Goal: Task Accomplishment & Management: Manage account settings

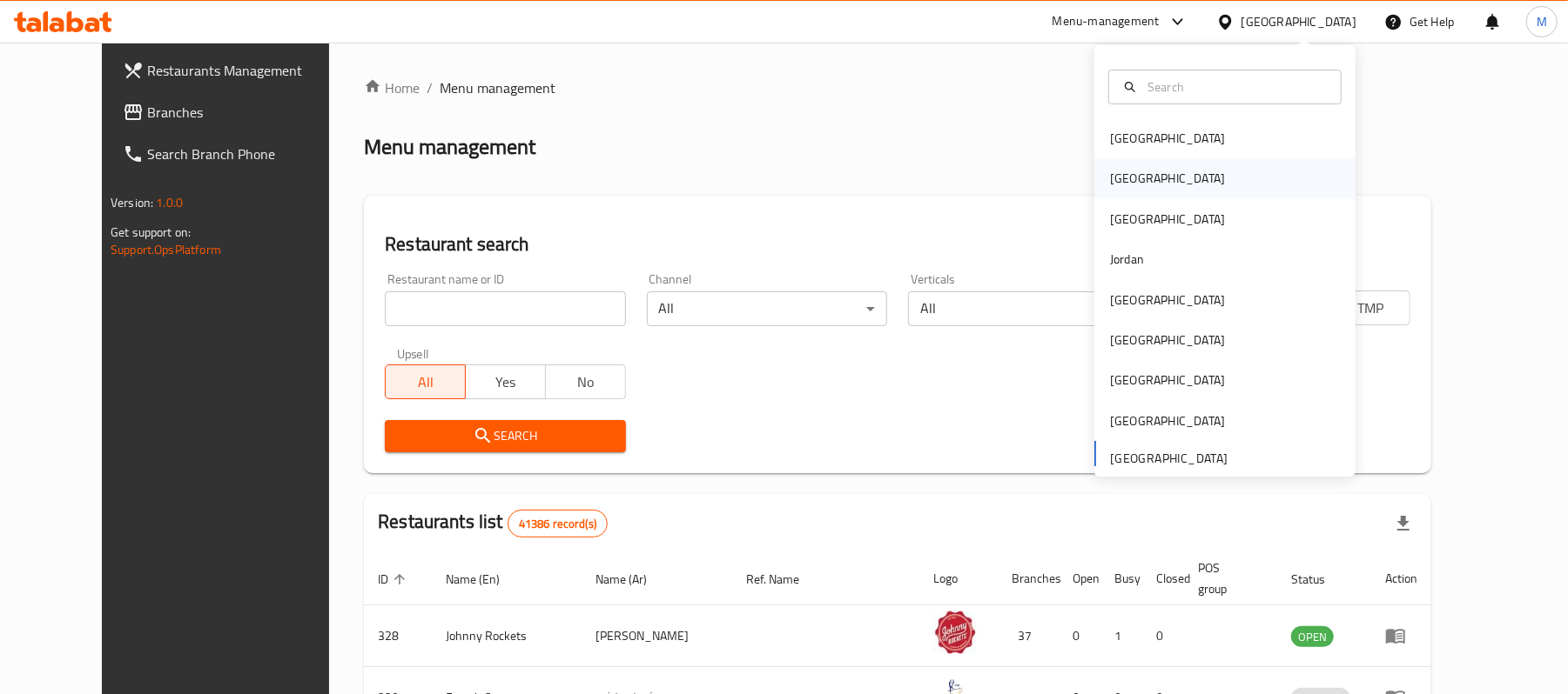
click at [1130, 175] on div "[GEOGRAPHIC_DATA]" at bounding box center [1167, 177] width 142 height 40
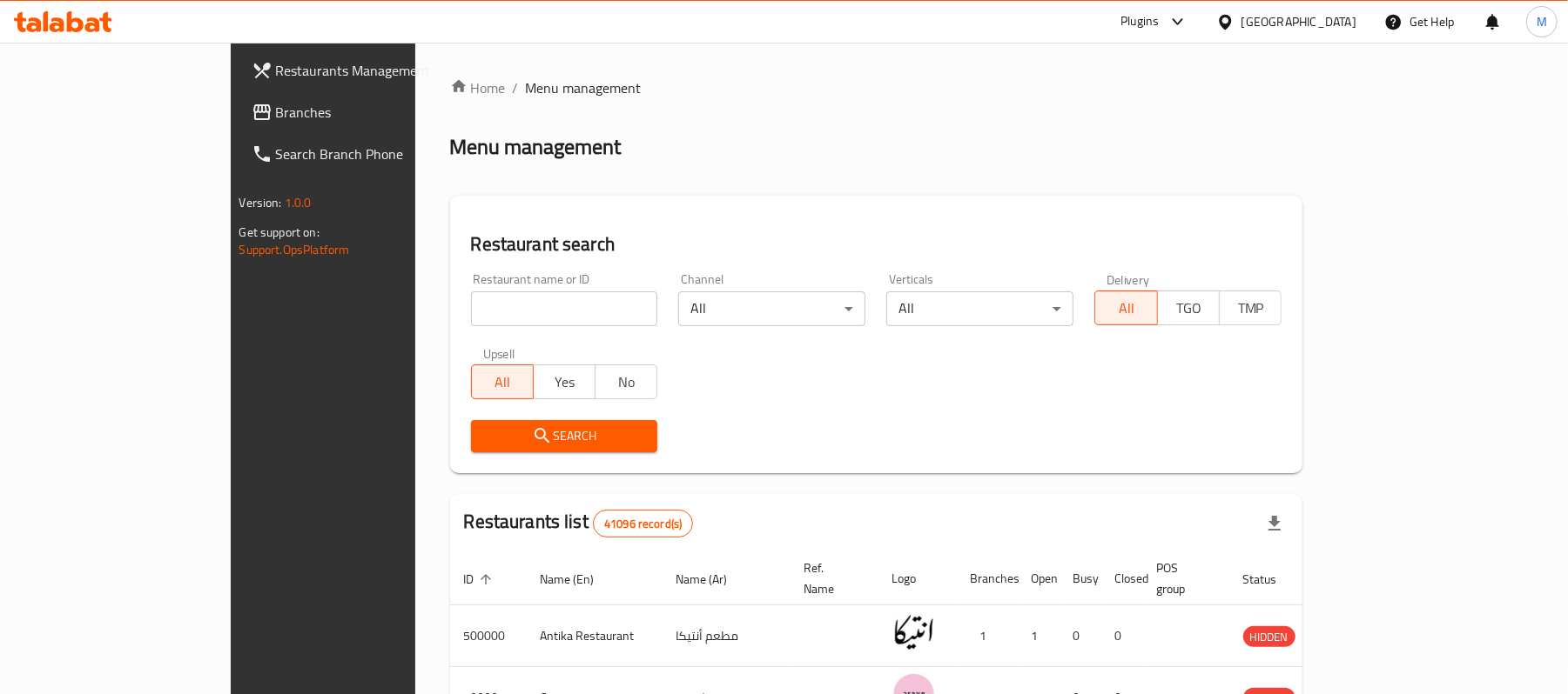
click at [509, 307] on input "search" at bounding box center [564, 309] width 187 height 35
paste input "506936"
type input "506936"
click button "Search" at bounding box center [564, 436] width 187 height 32
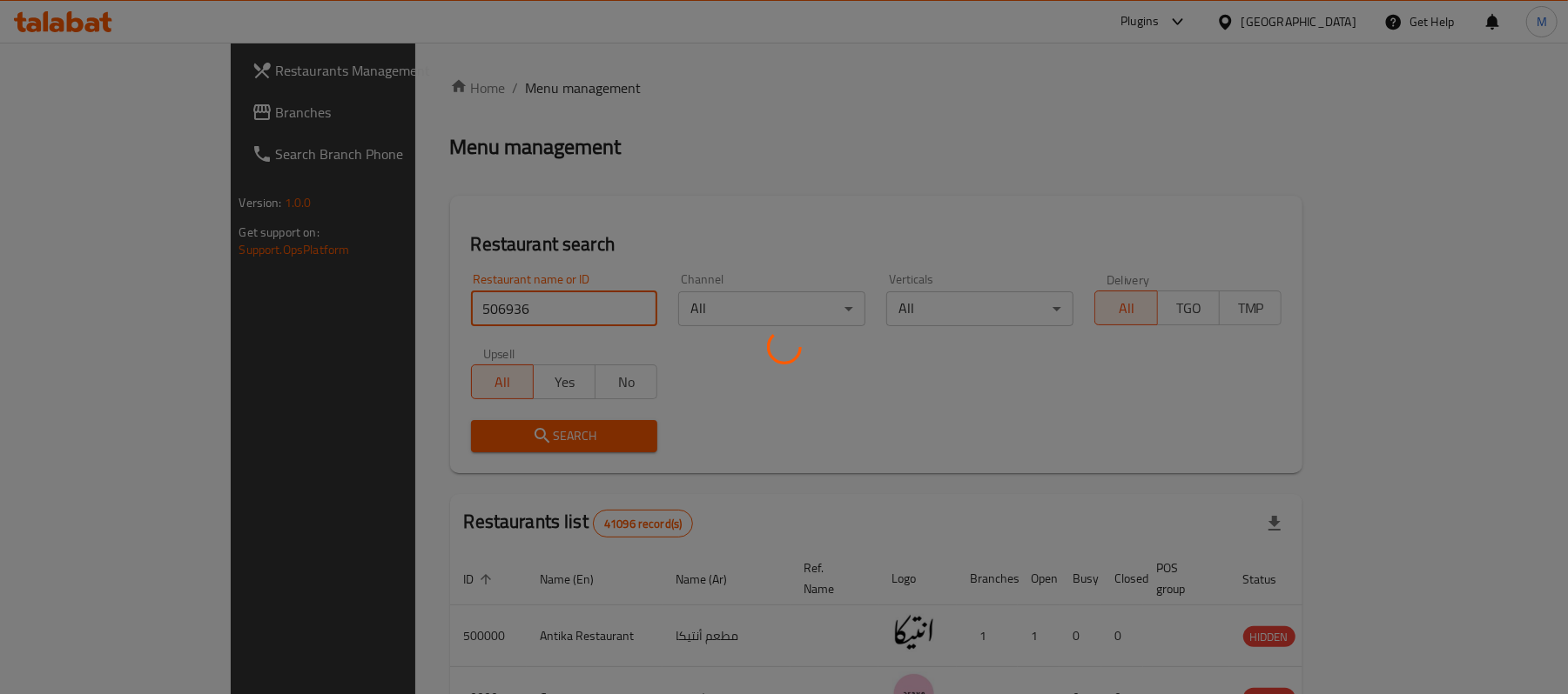
scroll to position [49, 0]
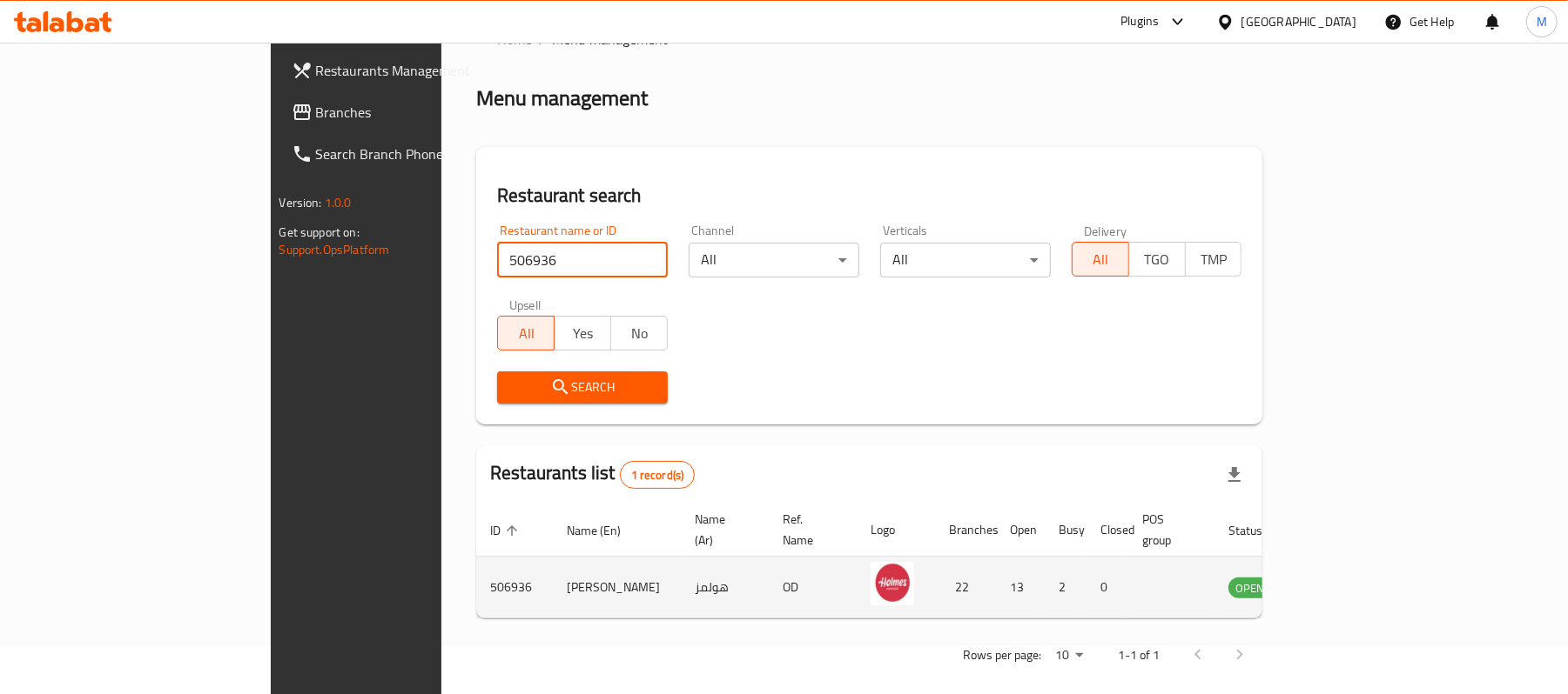
click at [1341, 577] on icon "enhanced table" at bounding box center [1329, 587] width 21 height 21
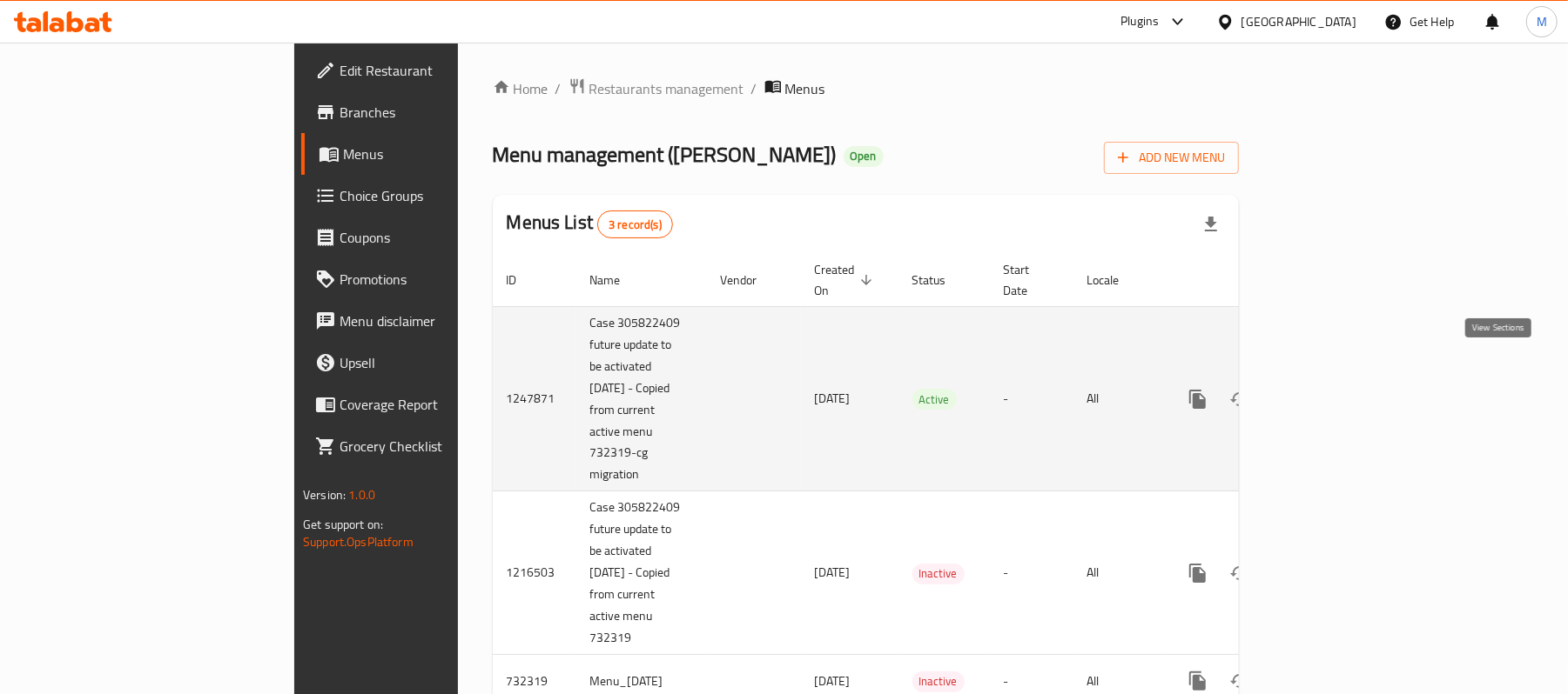
click at [1344, 381] on link "enhanced table" at bounding box center [1323, 399] width 42 height 42
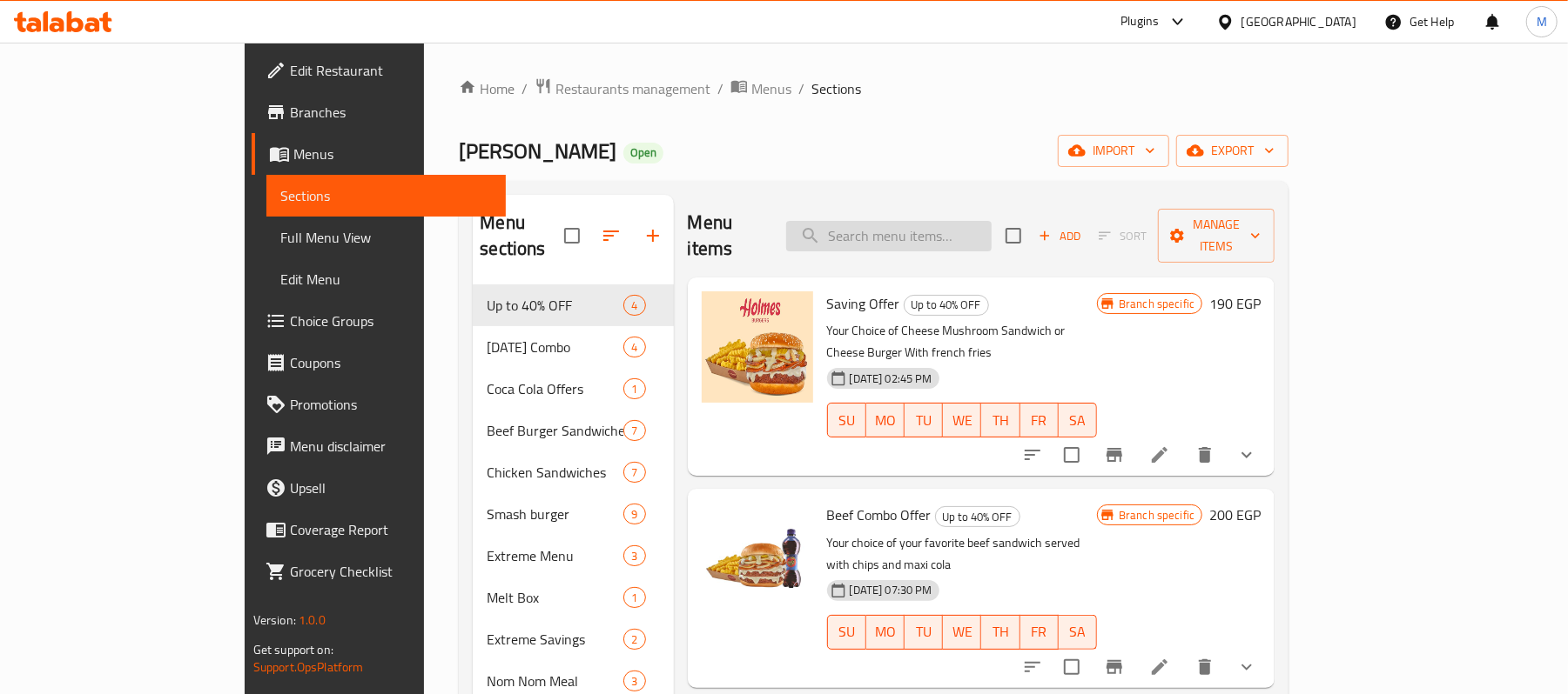
click at [934, 224] on input "search" at bounding box center [888, 236] width 205 height 30
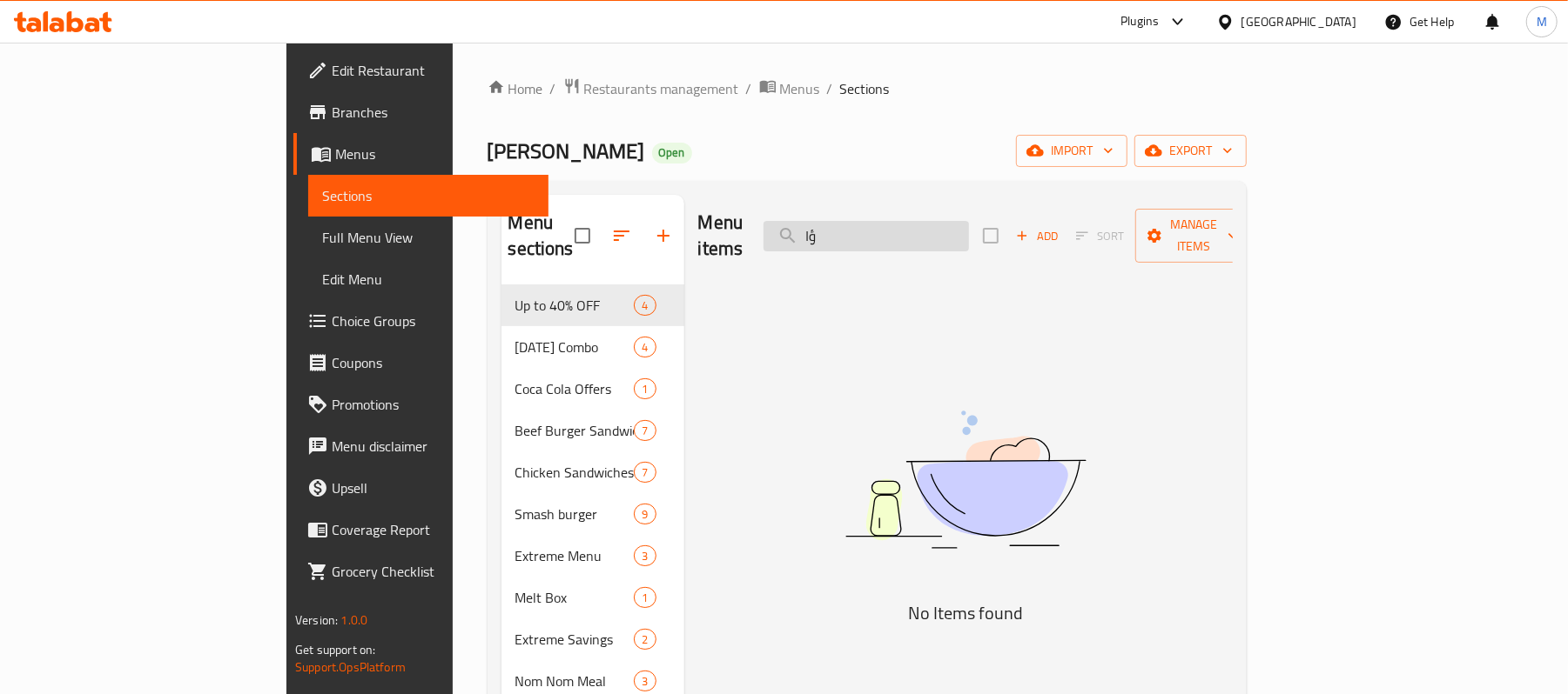
type input "ؤ"
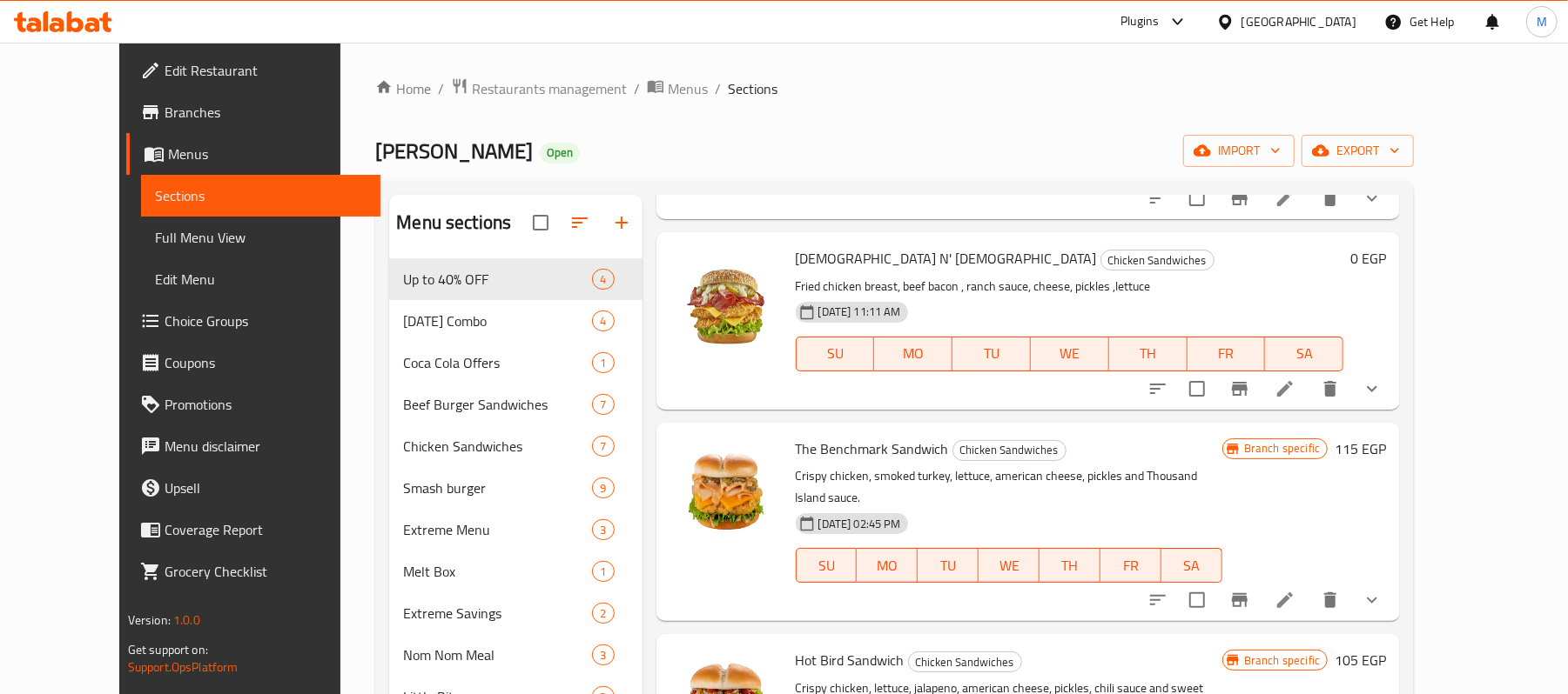
scroll to position [976, 0]
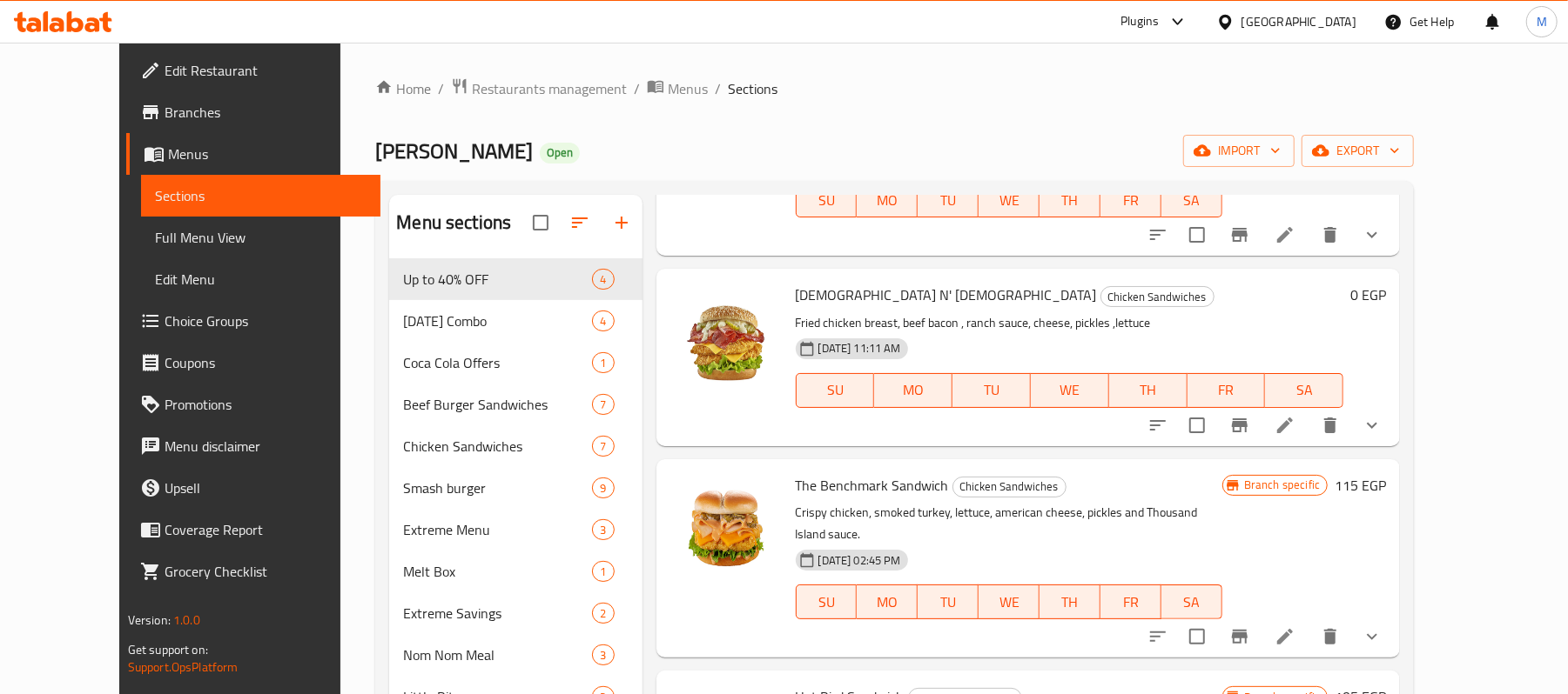
type input "[DEMOGRAPHIC_DATA]"
click at [1382, 415] on icon "show more" at bounding box center [1372, 425] width 21 height 21
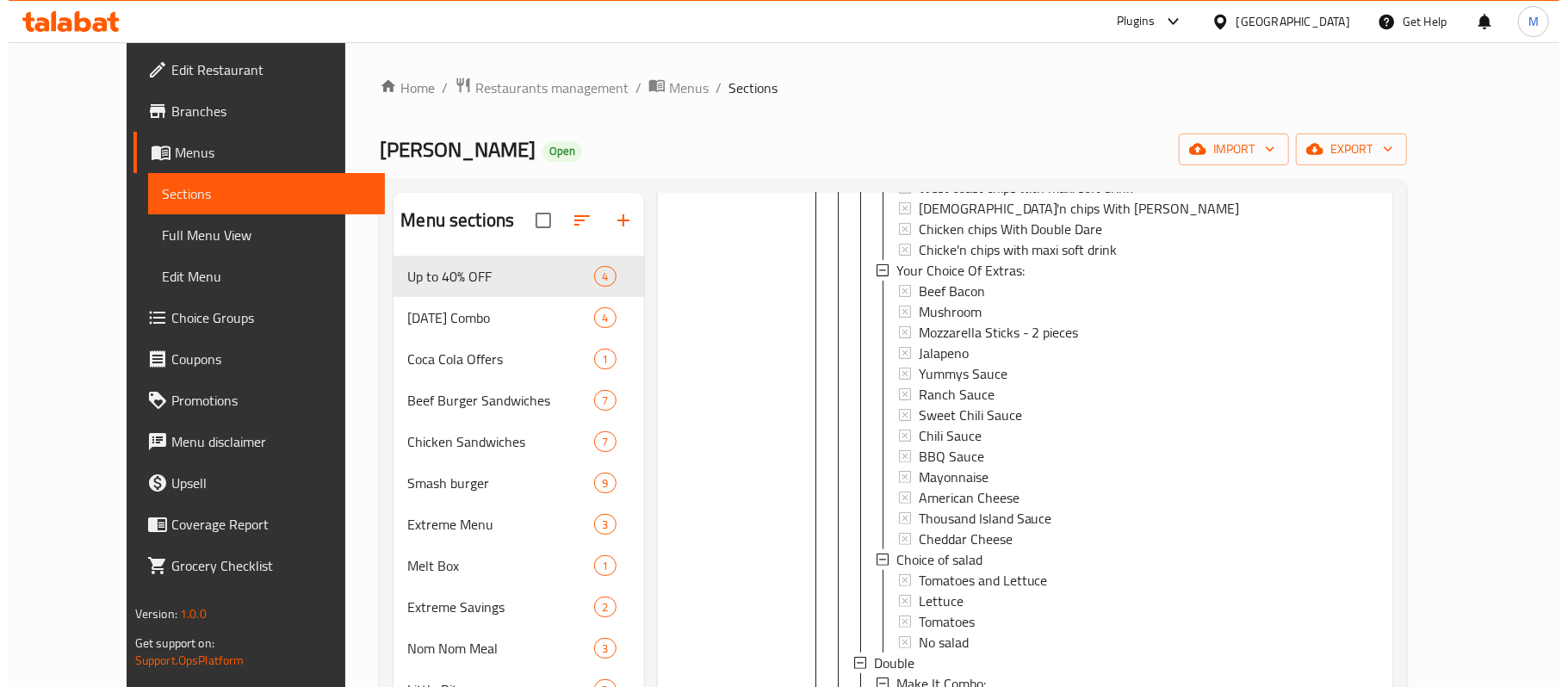
scroll to position [1656, 0]
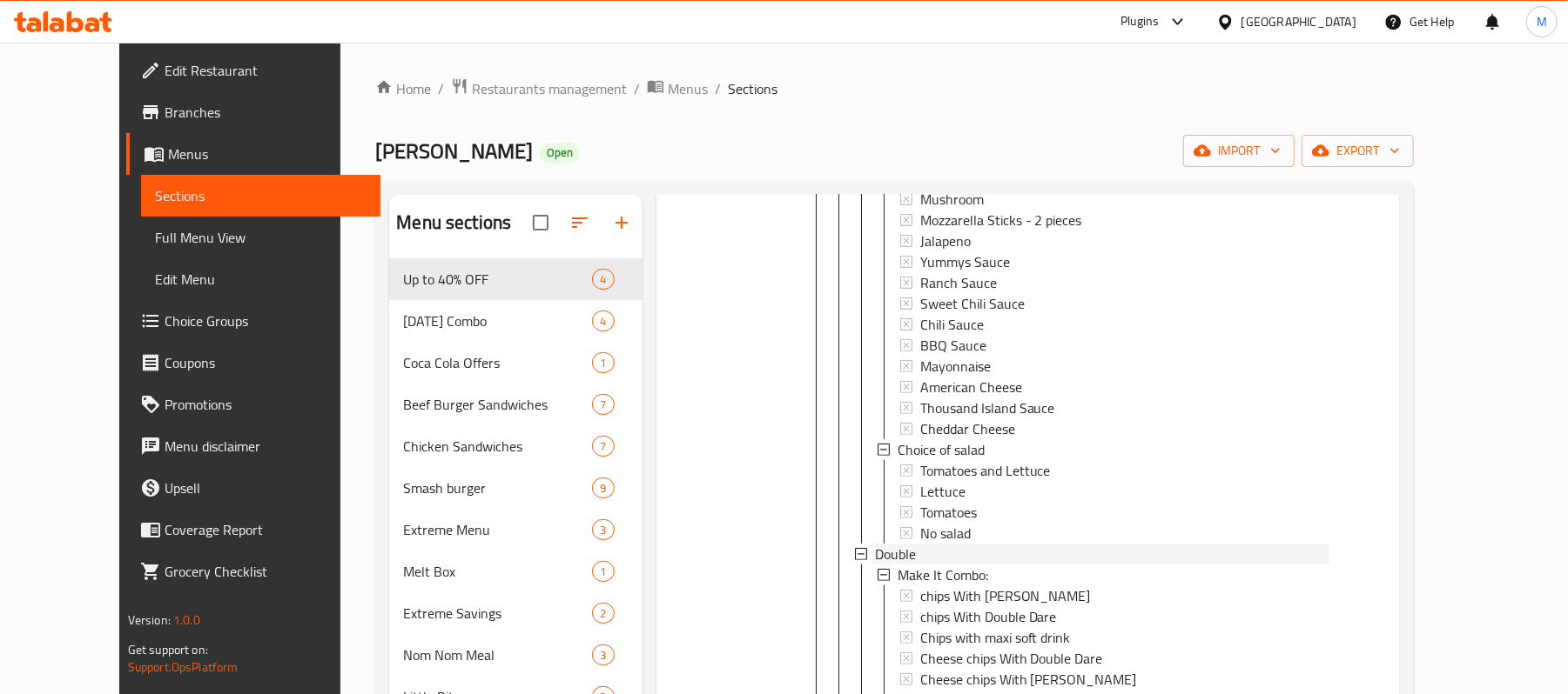
click at [875, 544] on span "Double" at bounding box center [895, 554] width 41 height 21
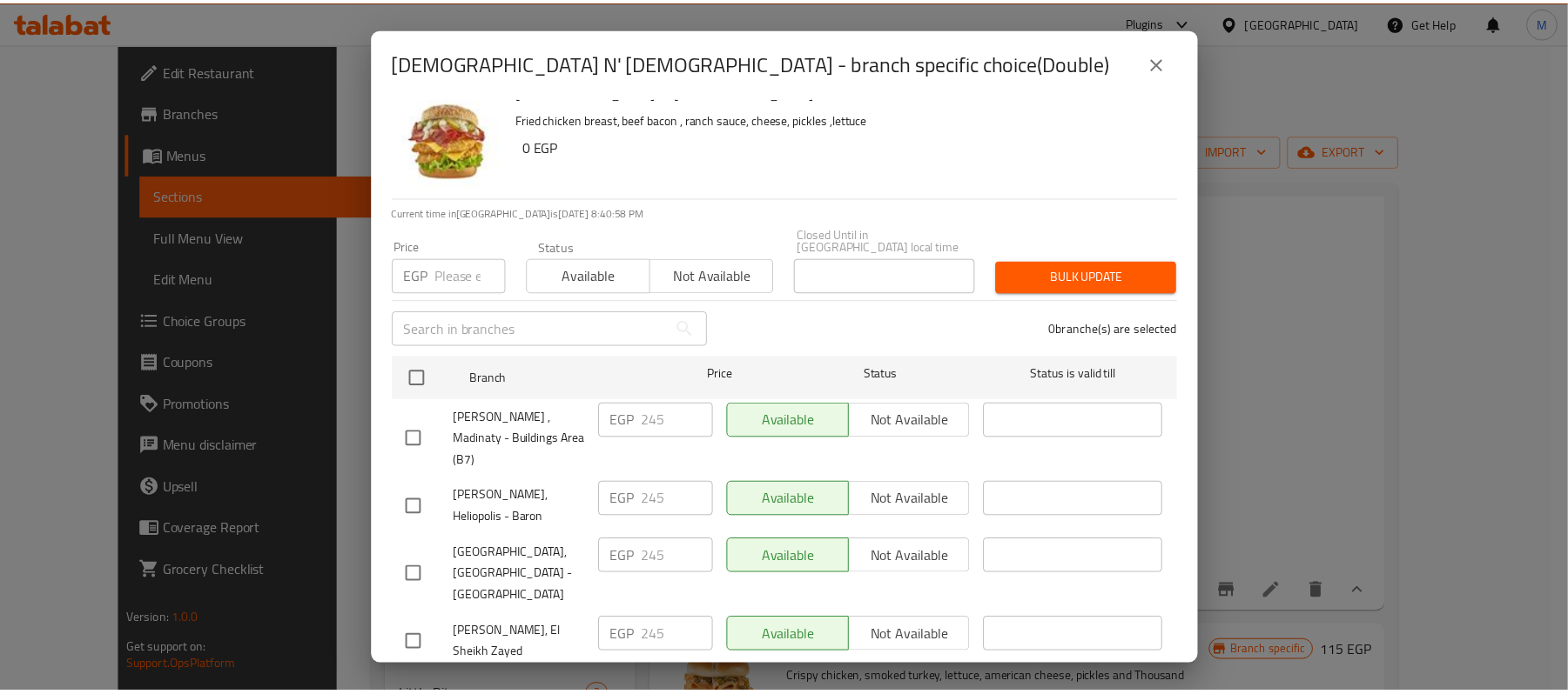
scroll to position [0, 0]
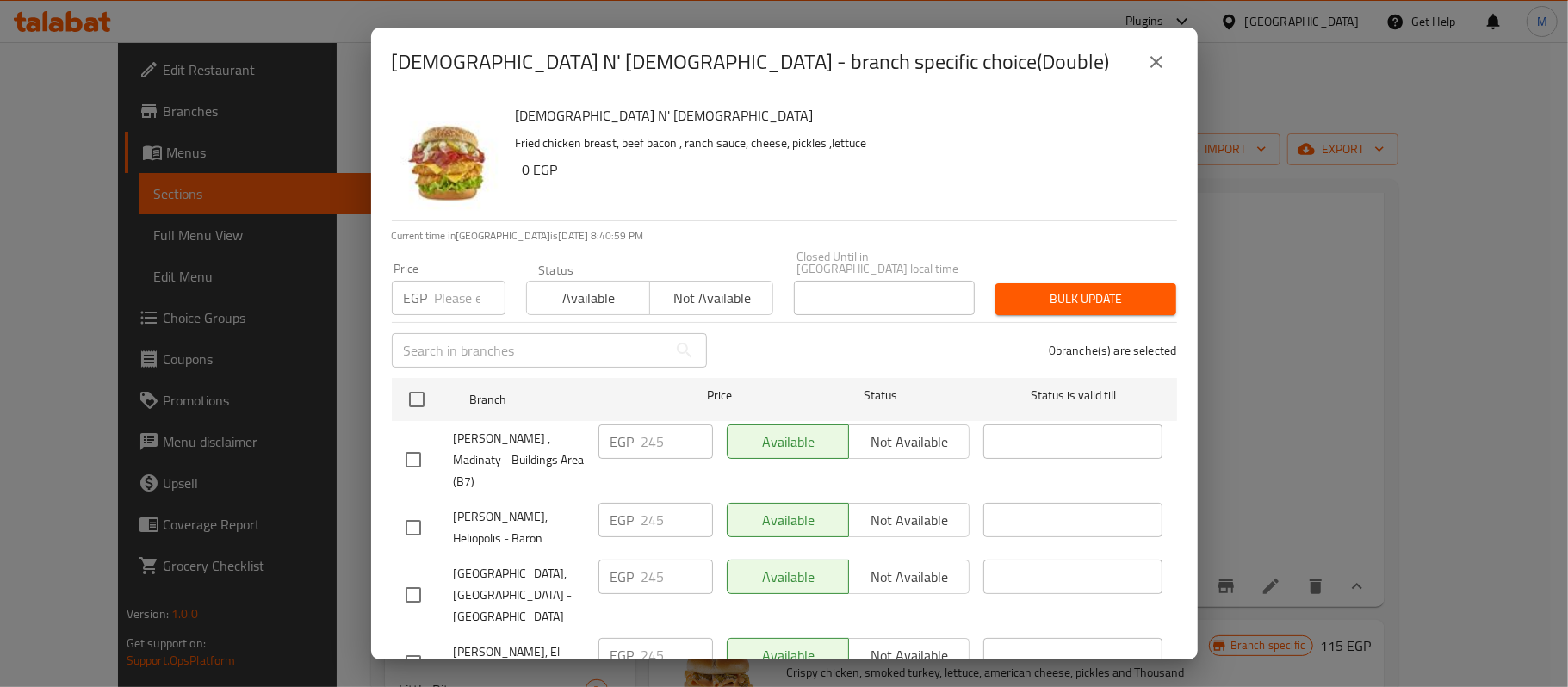
click at [1154, 64] on icon "close" at bounding box center [1156, 61] width 12 height 12
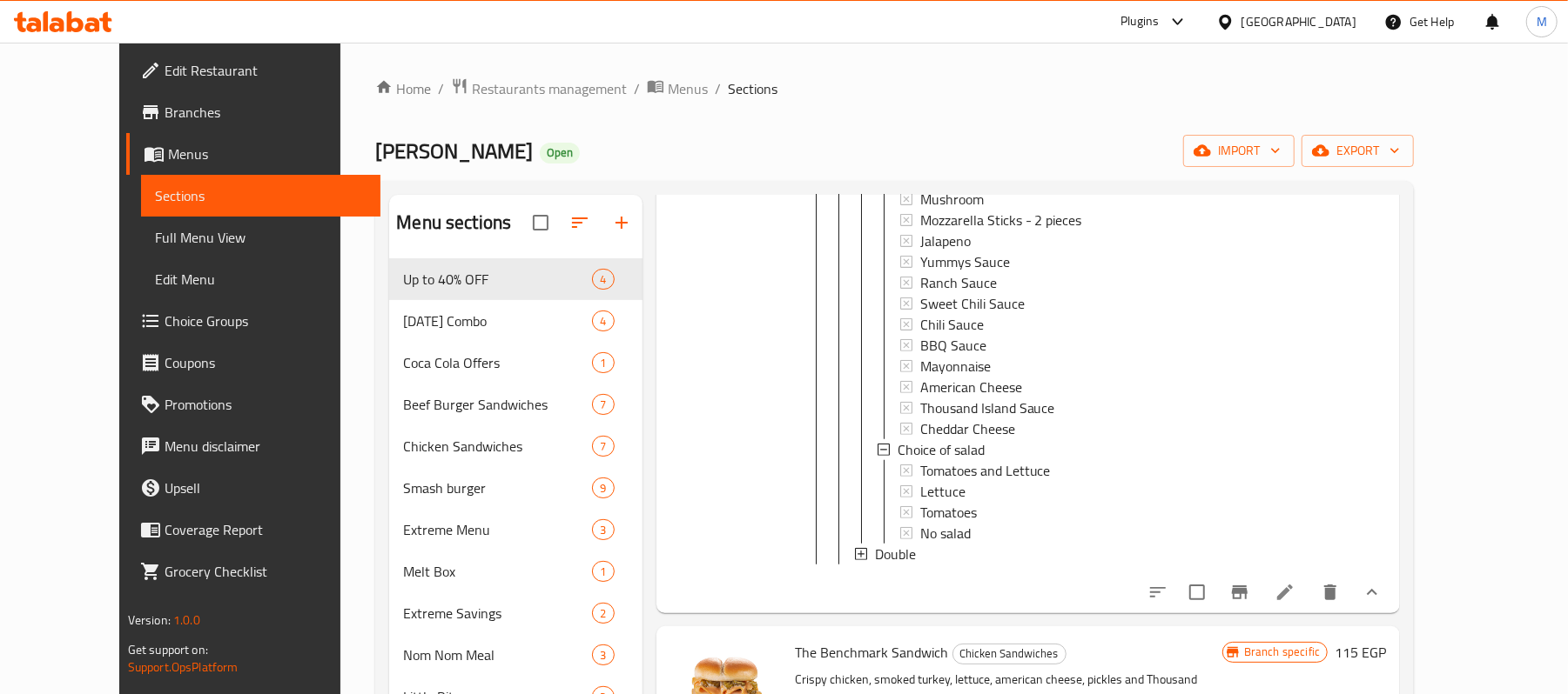
click at [1295, 582] on icon at bounding box center [1285, 592] width 21 height 21
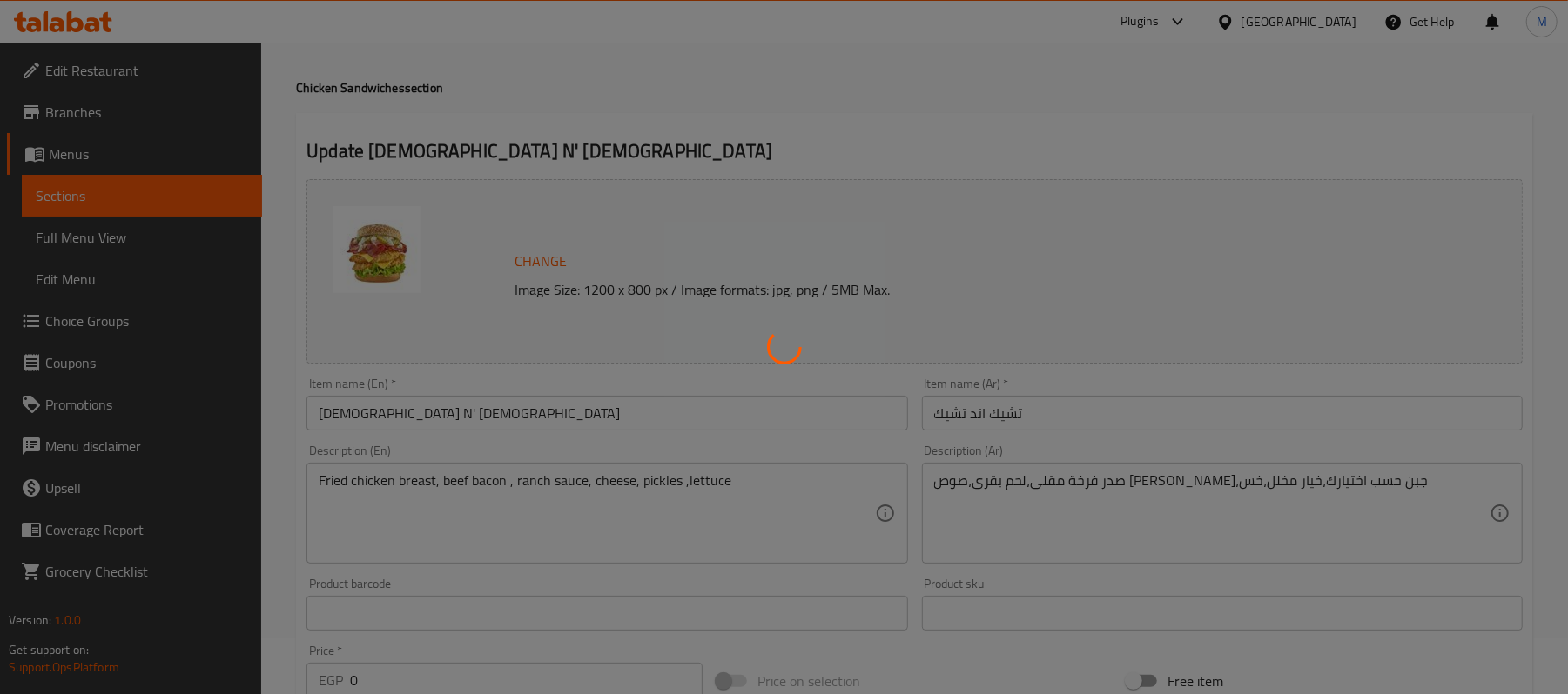
type input "إجعلها كومبو:"
type input "0"
type input "1"
type input "إختيارك من الإضافات:"
type input "0"
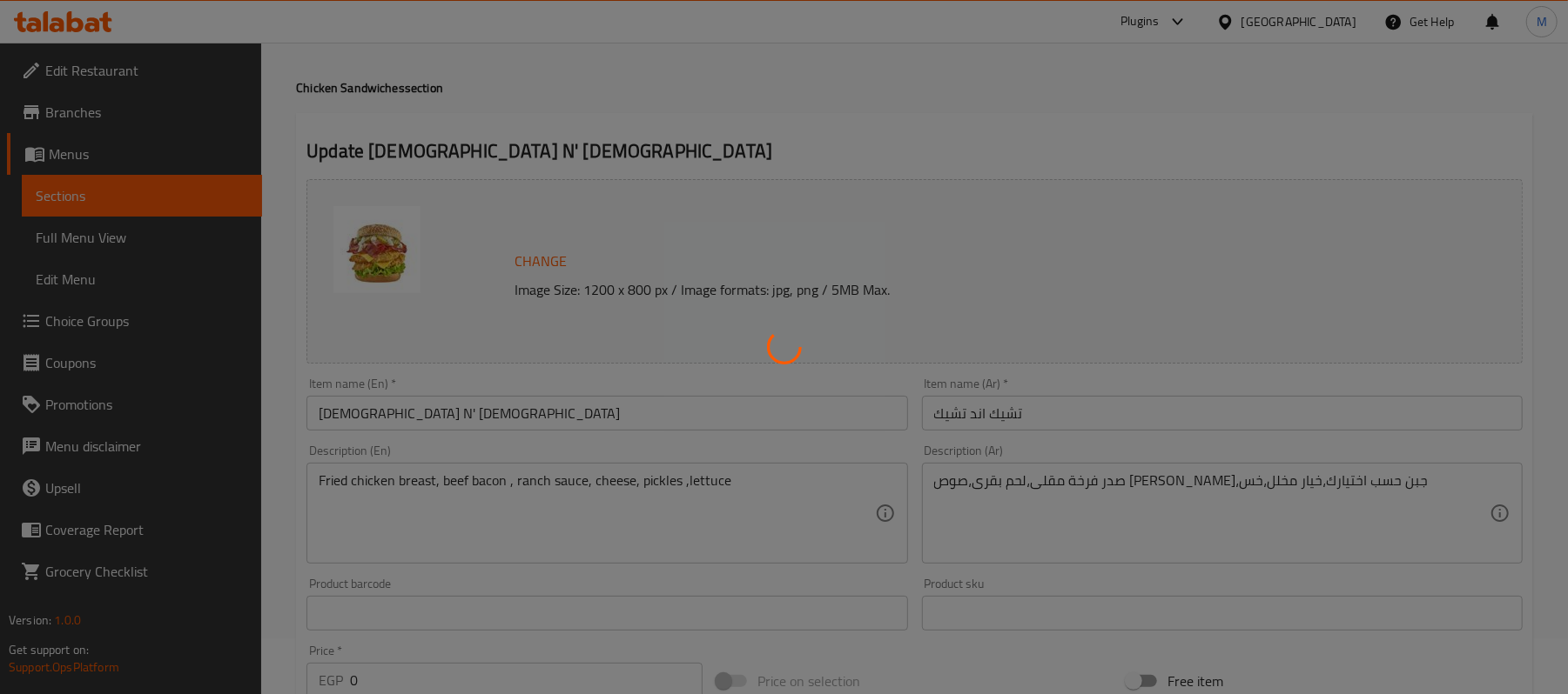
type input "10"
type input "اختيارك من السلطة"
type input "1"
type input "إجعلها كومبو:"
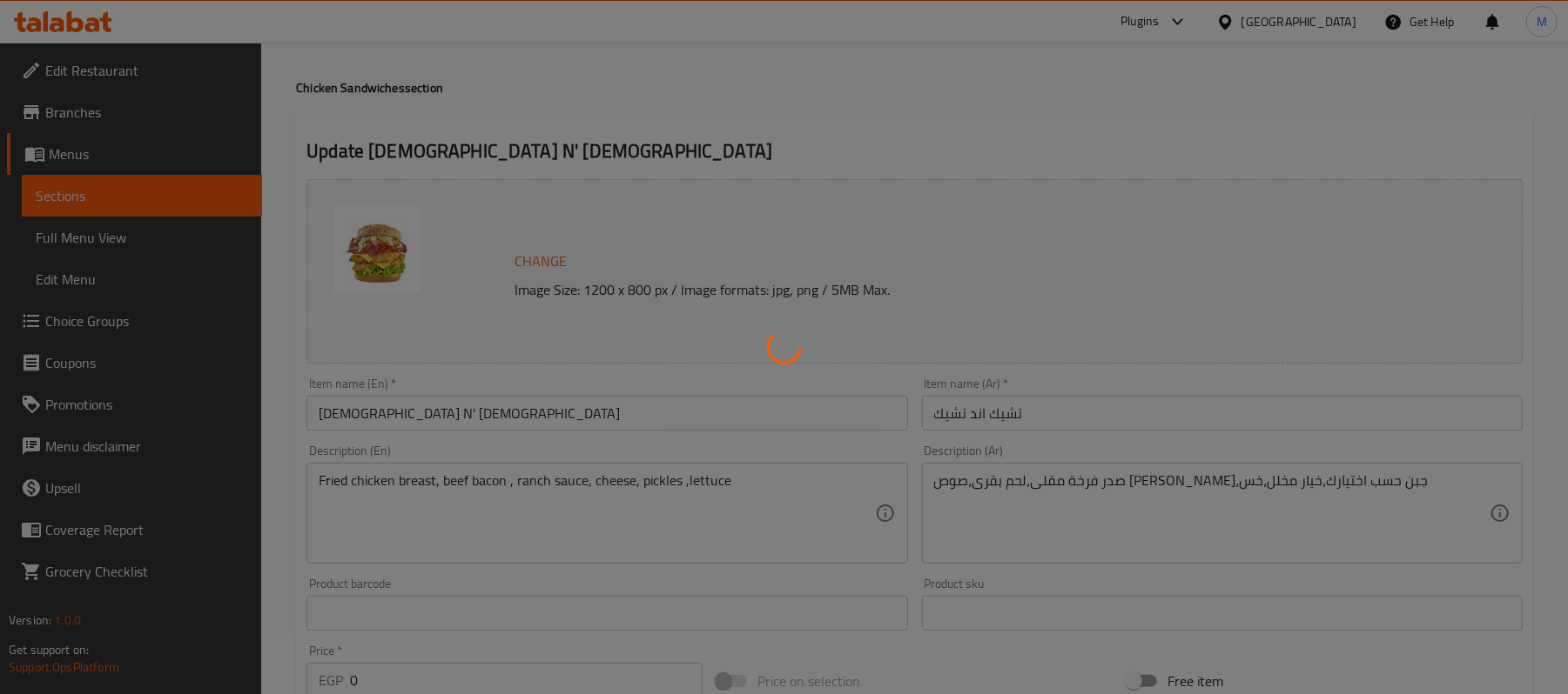
type input "0"
type input "1"
type input "إختيارك من الإضافات:"
type input "0"
type input "10"
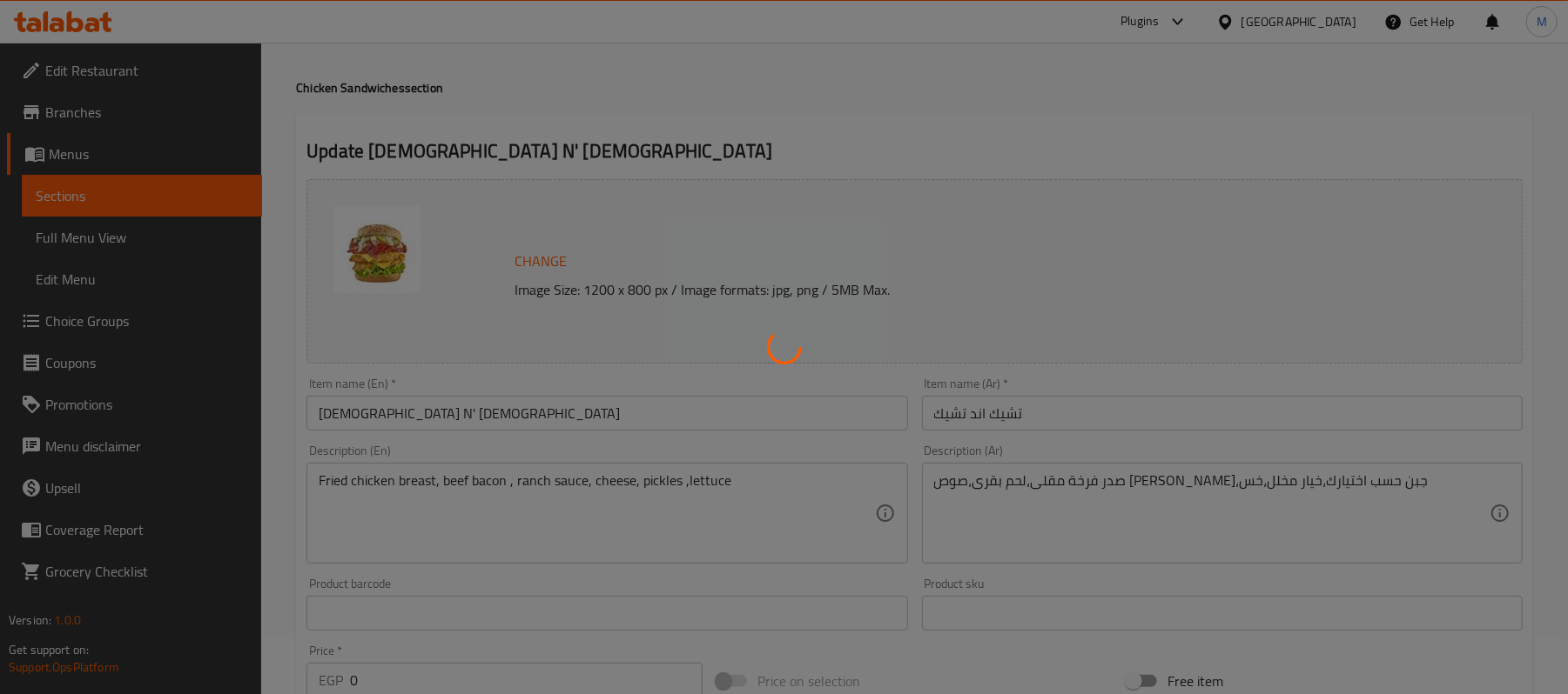
type input "اختيارك من السلطة"
type input "1"
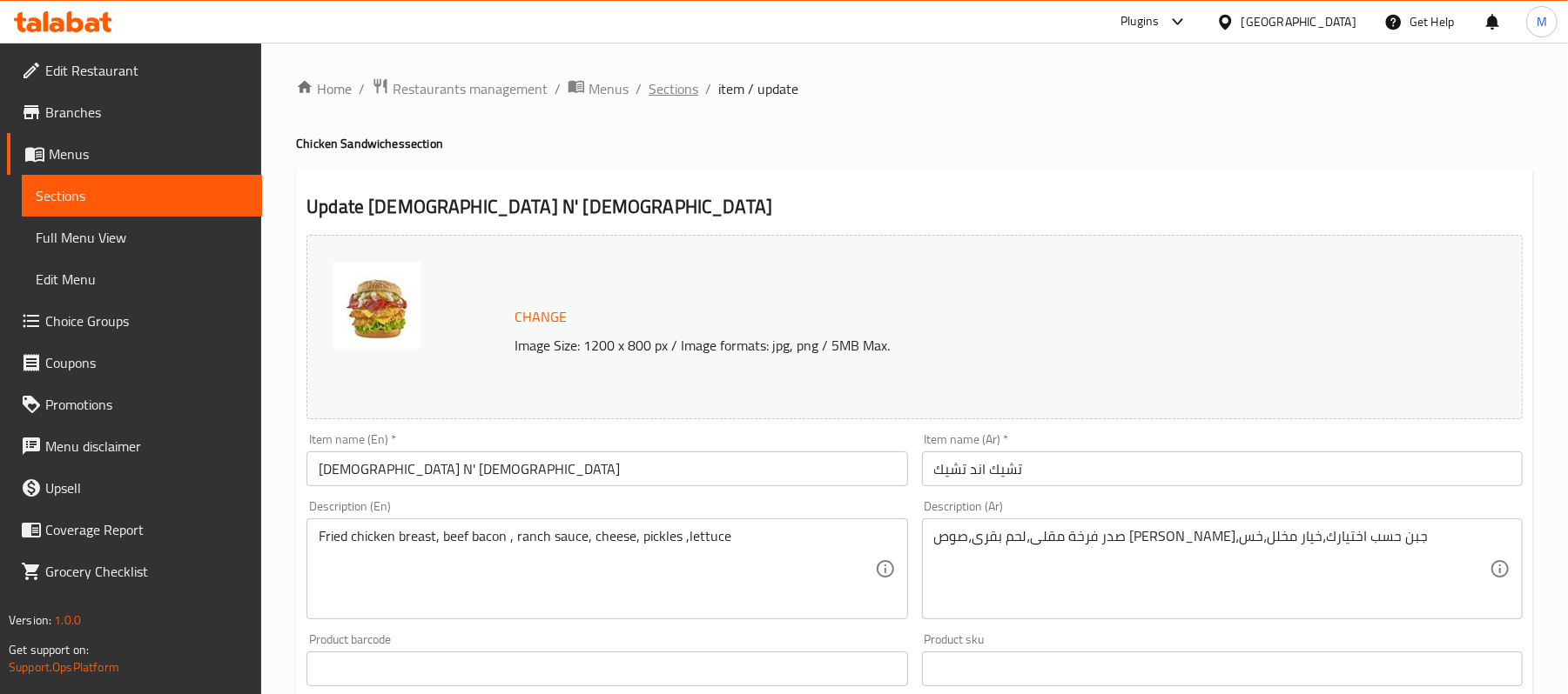
click at [662, 91] on span "Sections" at bounding box center [673, 89] width 50 height 21
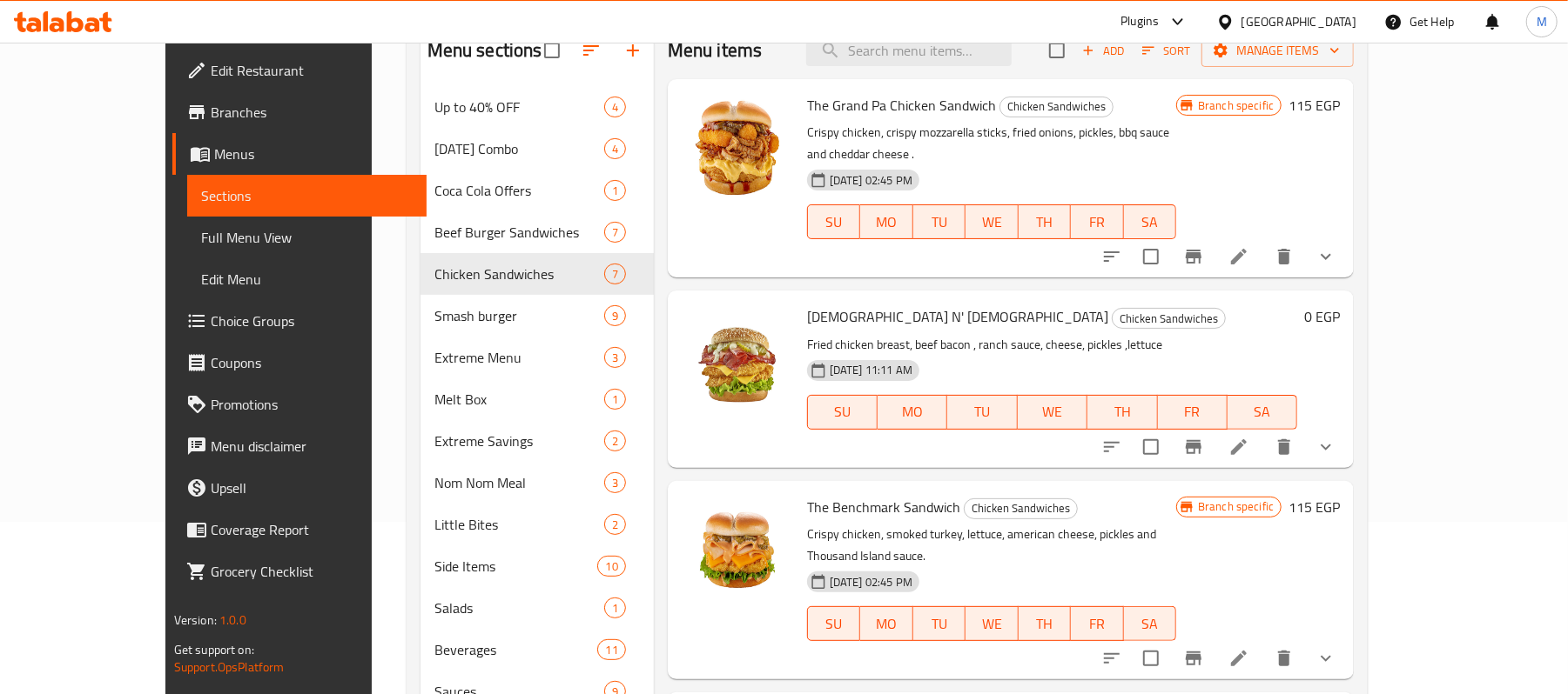
scroll to position [116, 0]
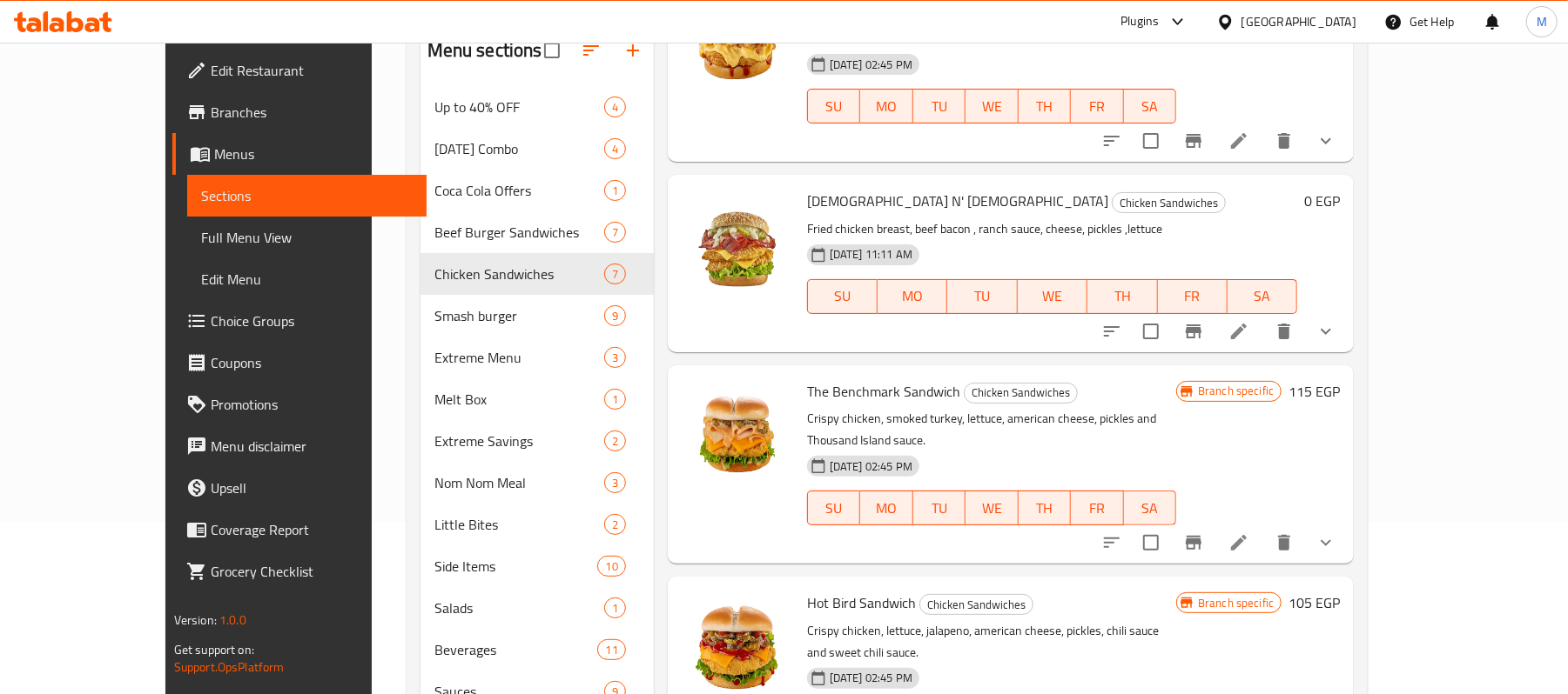
click at [1336, 321] on icon "show more" at bounding box center [1326, 331] width 21 height 21
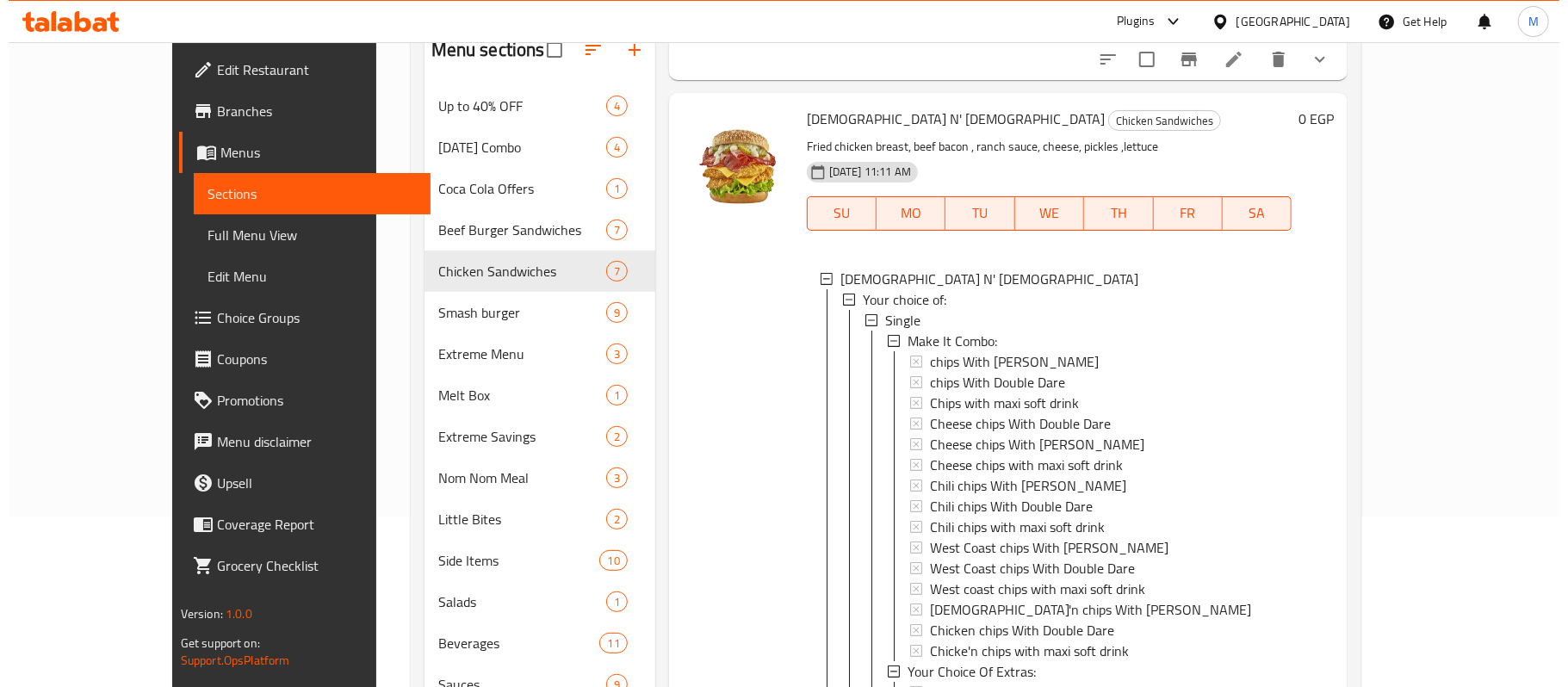
scroll to position [229, 0]
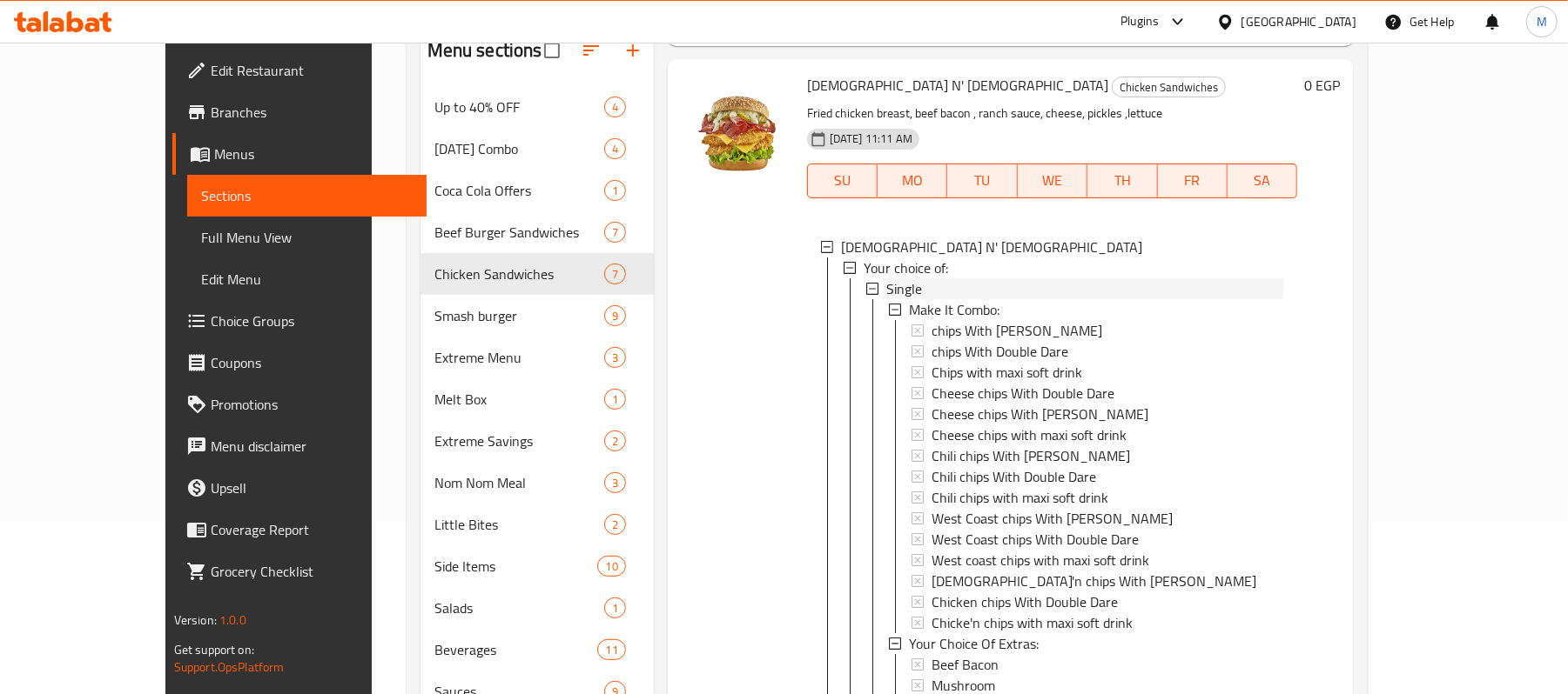
click at [887, 278] on span "Single" at bounding box center [904, 288] width 36 height 21
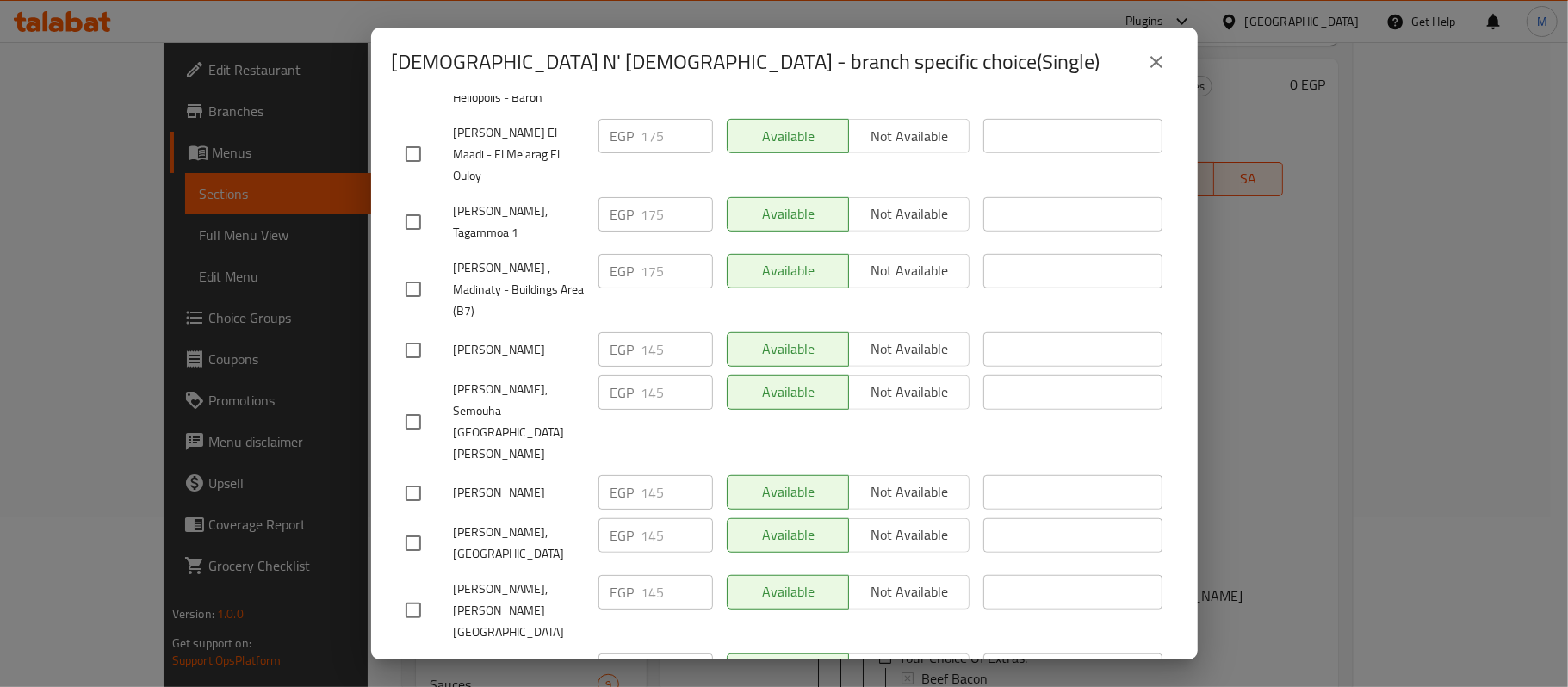
scroll to position [879, 0]
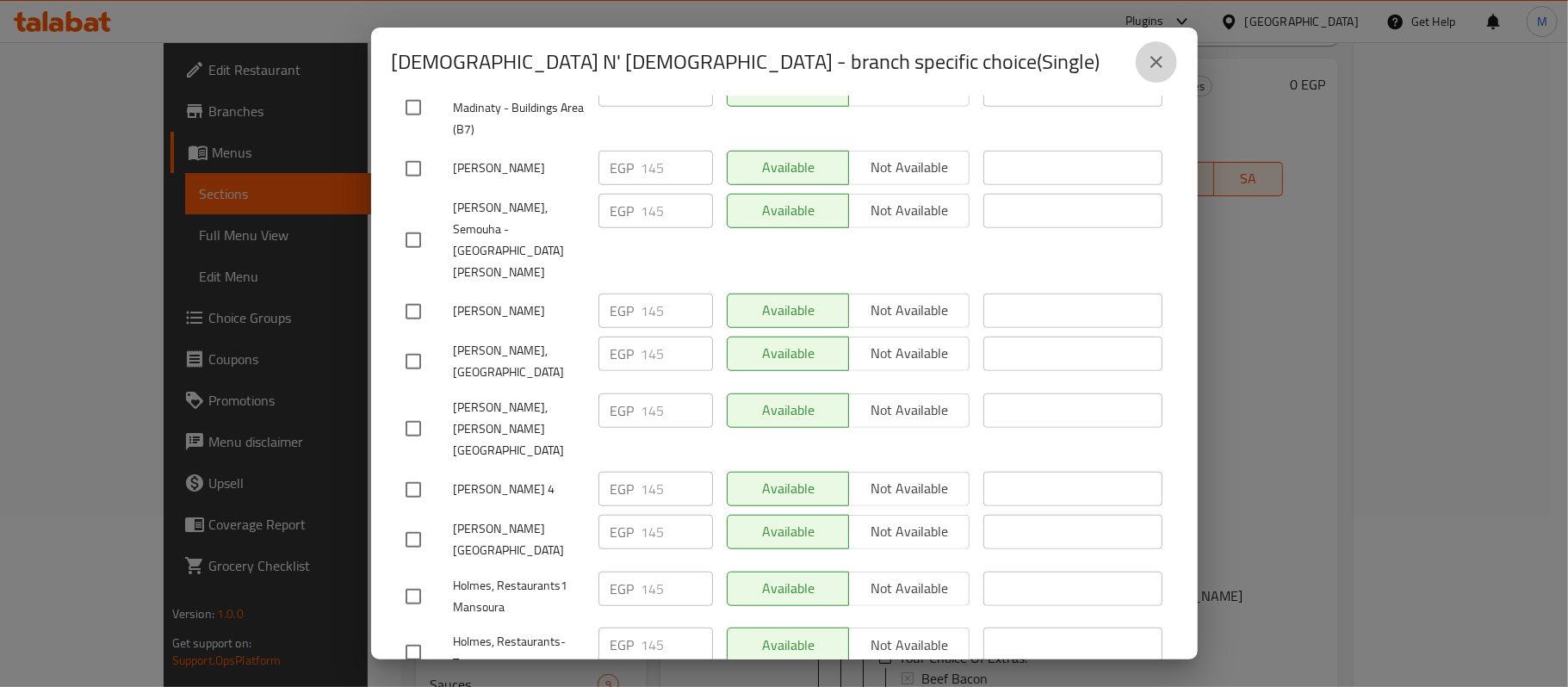
click at [1155, 52] on icon "close" at bounding box center [1156, 61] width 21 height 21
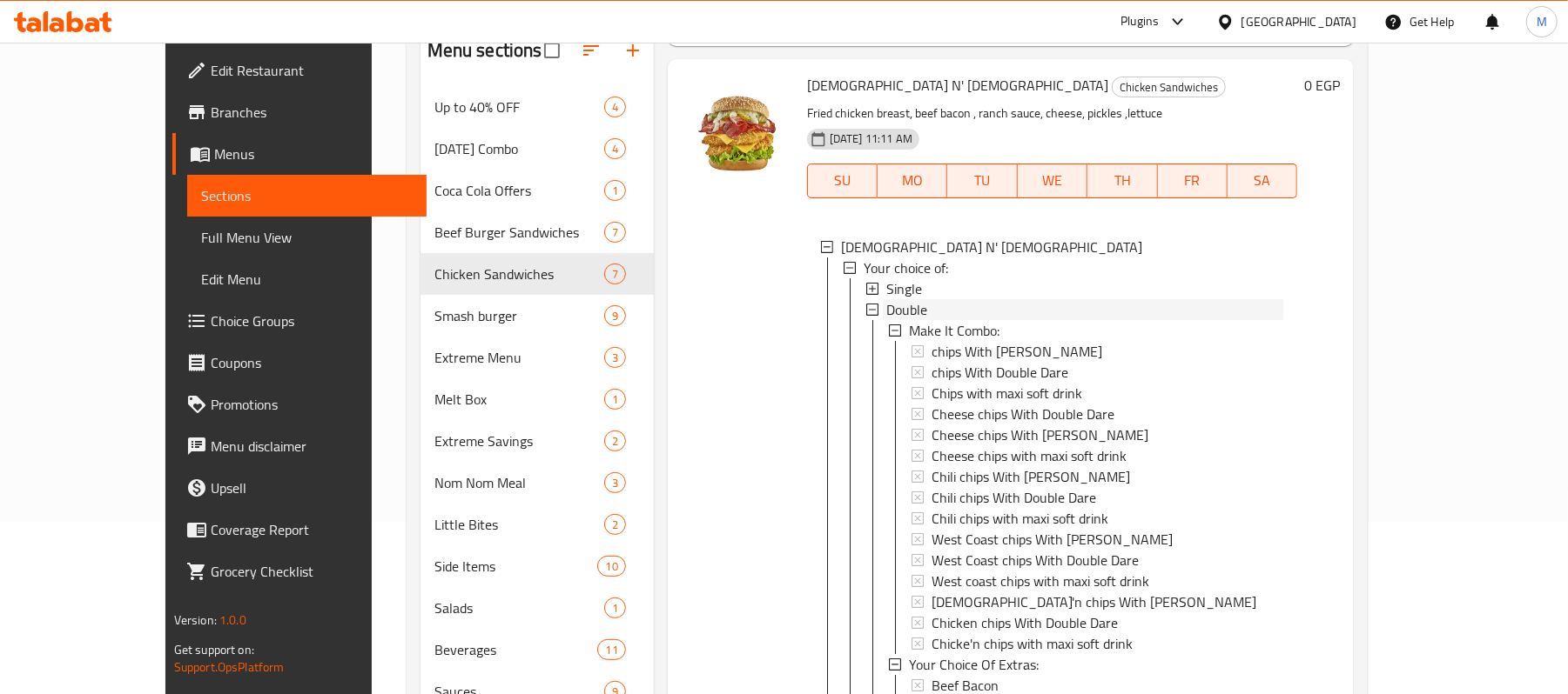
click at [887, 299] on span "Double" at bounding box center [907, 310] width 41 height 21
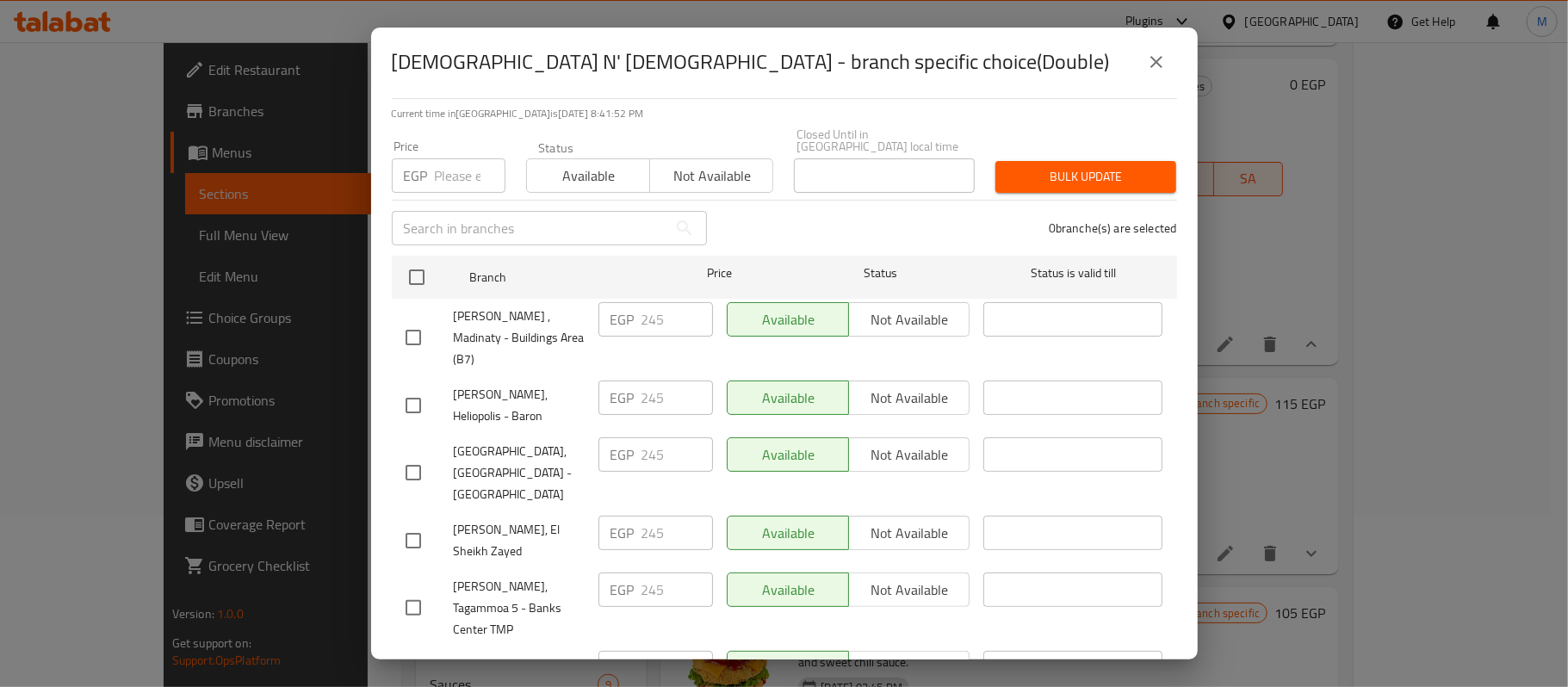
scroll to position [0, 0]
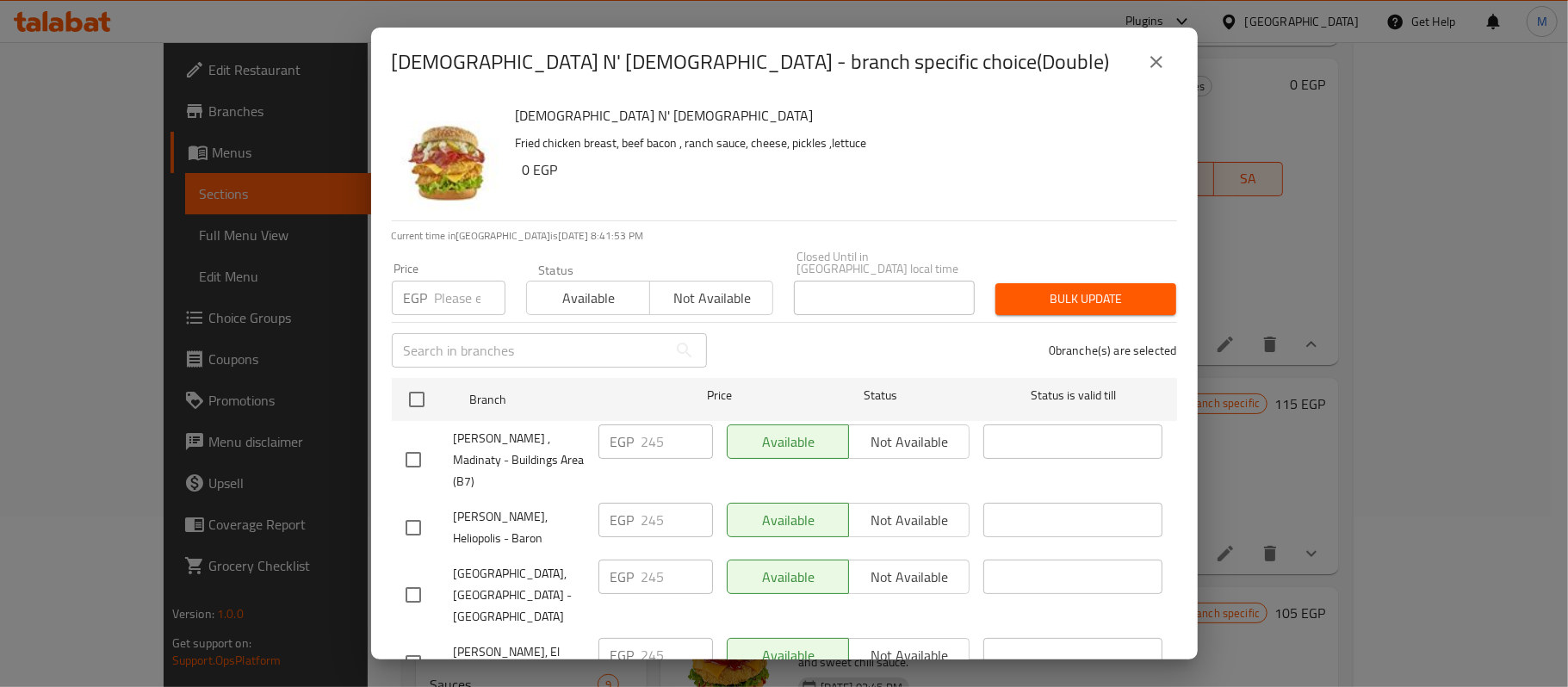
click at [987, 164] on h6 "0 EGP" at bounding box center [843, 169] width 641 height 24
click at [1160, 57] on icon "close" at bounding box center [1156, 61] width 12 height 12
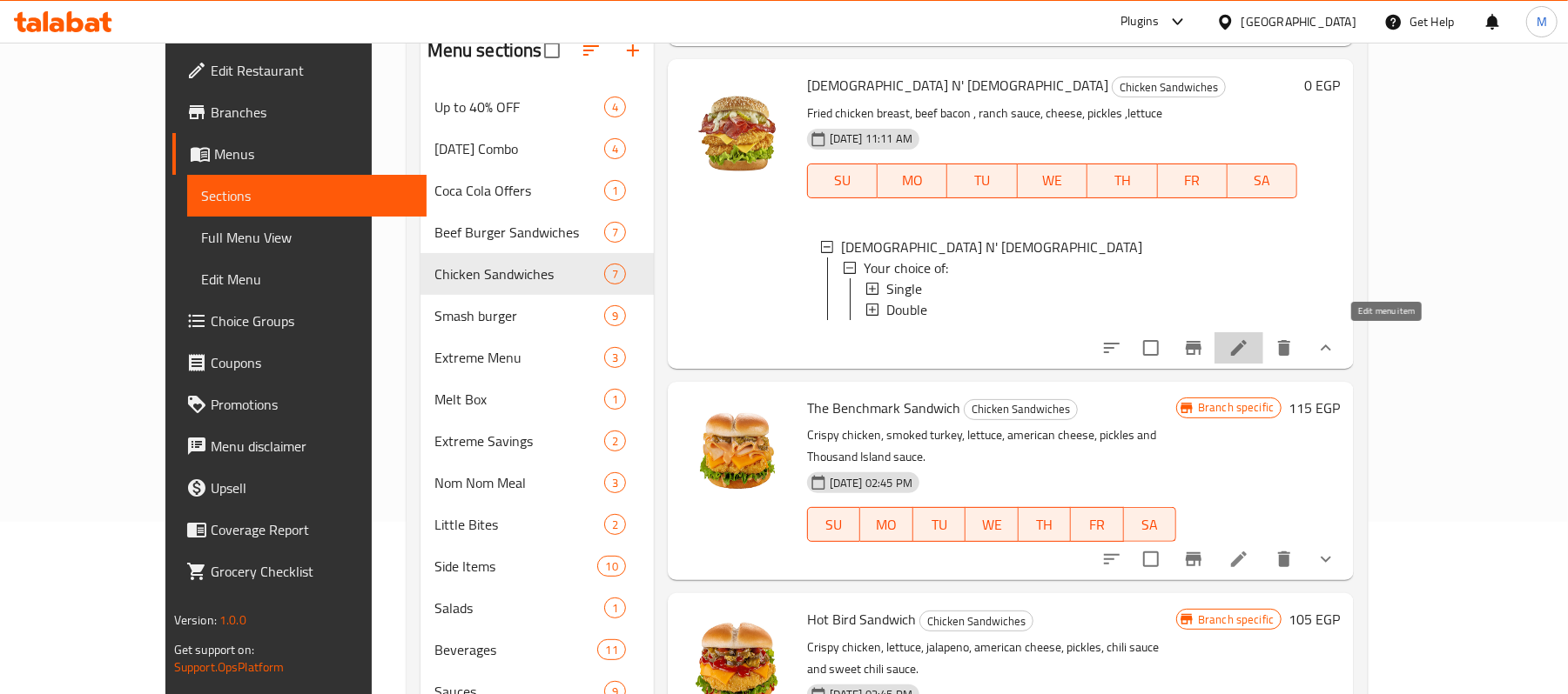
click at [1249, 348] on icon at bounding box center [1239, 347] width 21 height 21
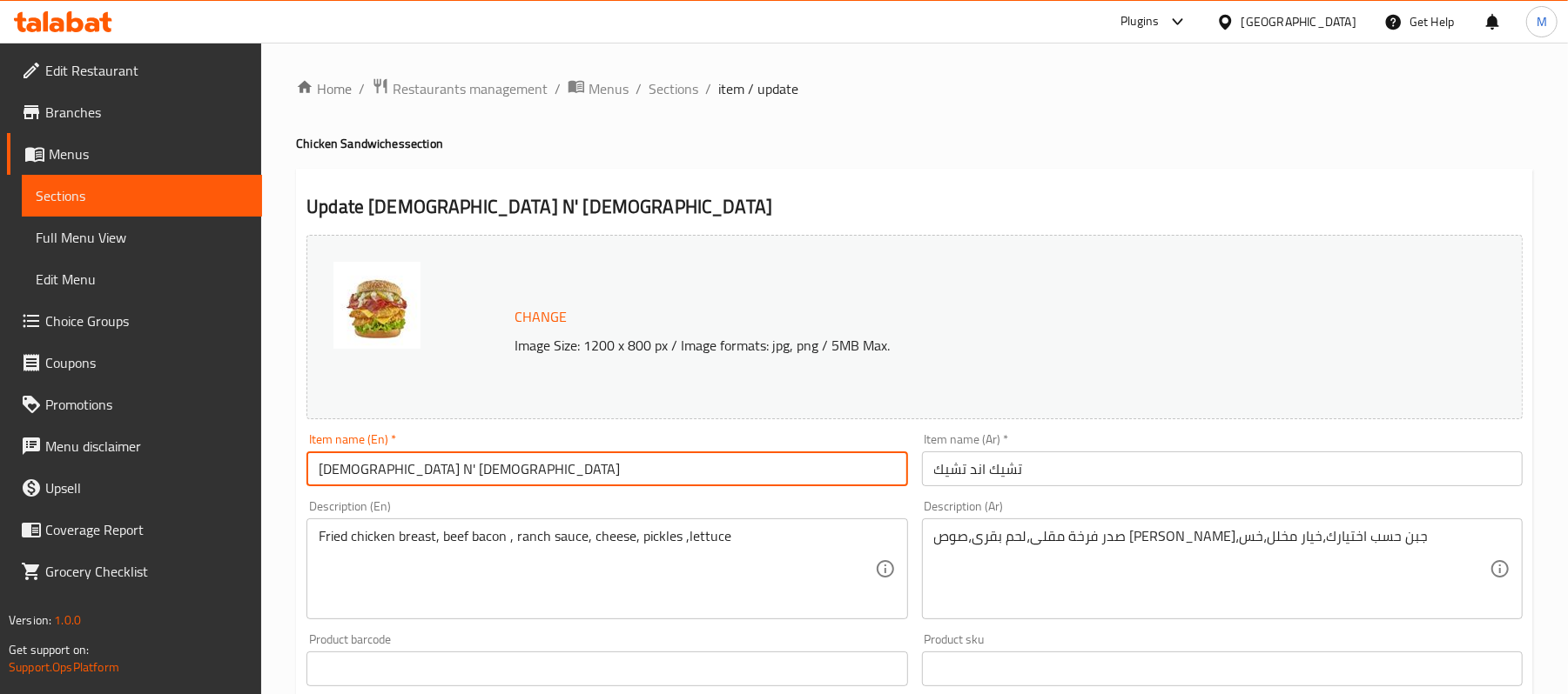
click at [465, 469] on input "[DEMOGRAPHIC_DATA] N' [DEMOGRAPHIC_DATA]" at bounding box center [606, 469] width 601 height 35
click at [669, 87] on span "Sections" at bounding box center [673, 89] width 50 height 21
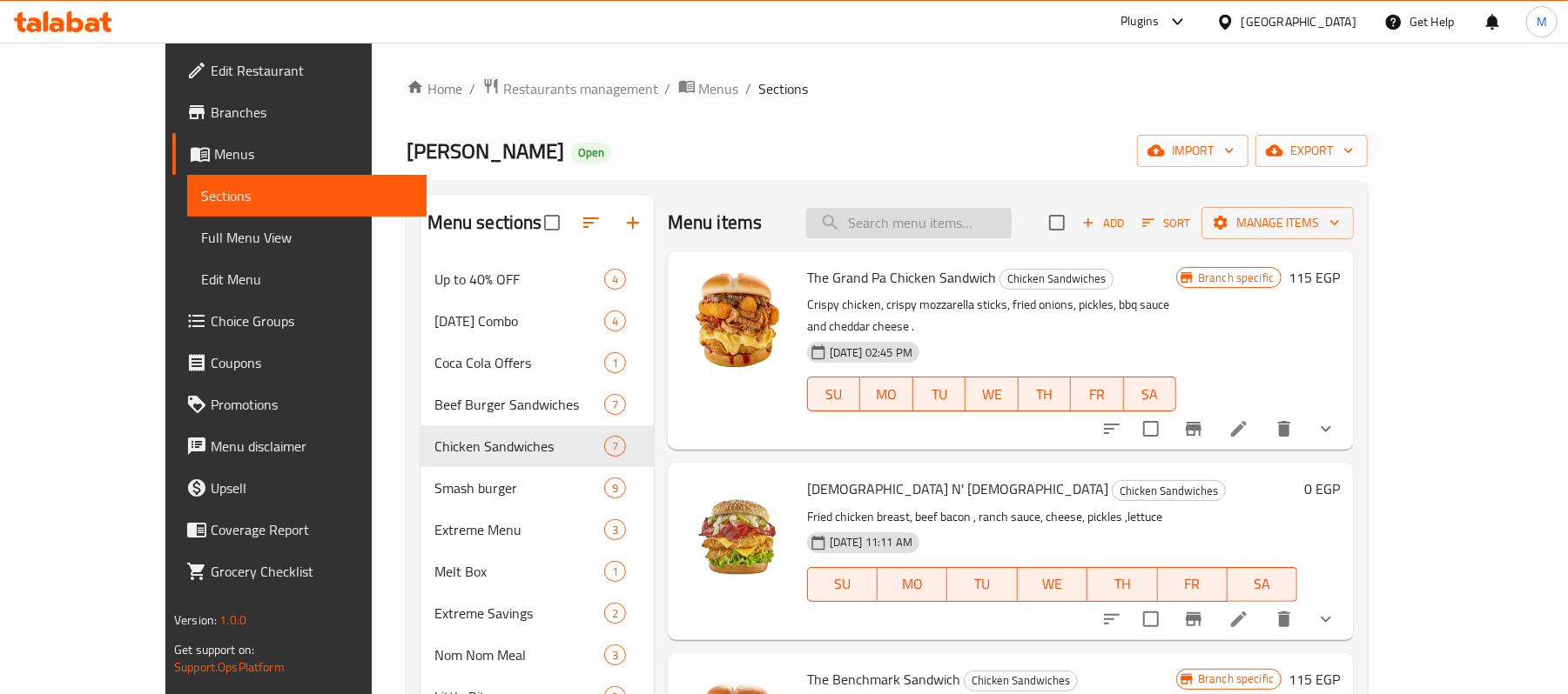
click at [996, 221] on input "search" at bounding box center [909, 223] width 205 height 30
paste input "[DEMOGRAPHIC_DATA] N' [DEMOGRAPHIC_DATA]"
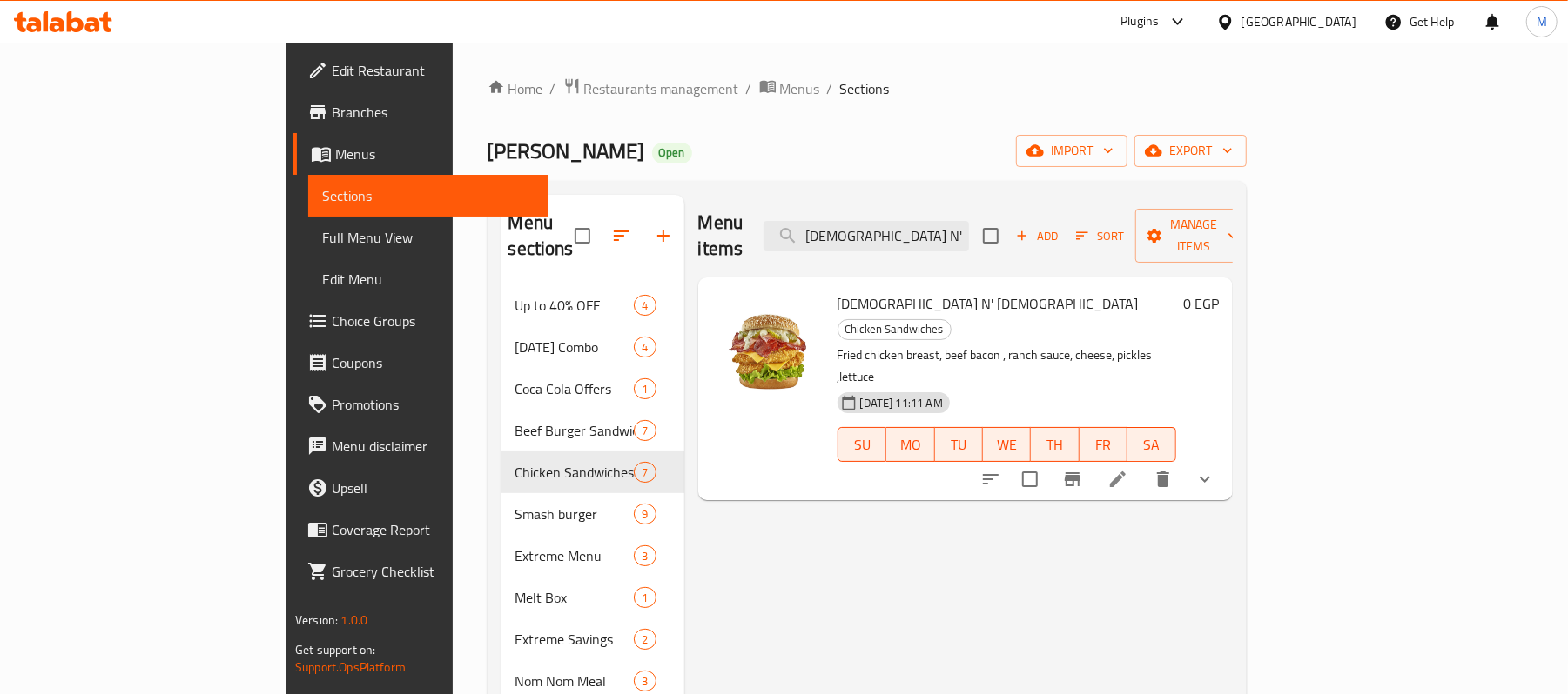
type input "[DEMOGRAPHIC_DATA] N' [DEMOGRAPHIC_DATA]"
click at [1128, 469] on icon at bounding box center [1118, 480] width 21 height 21
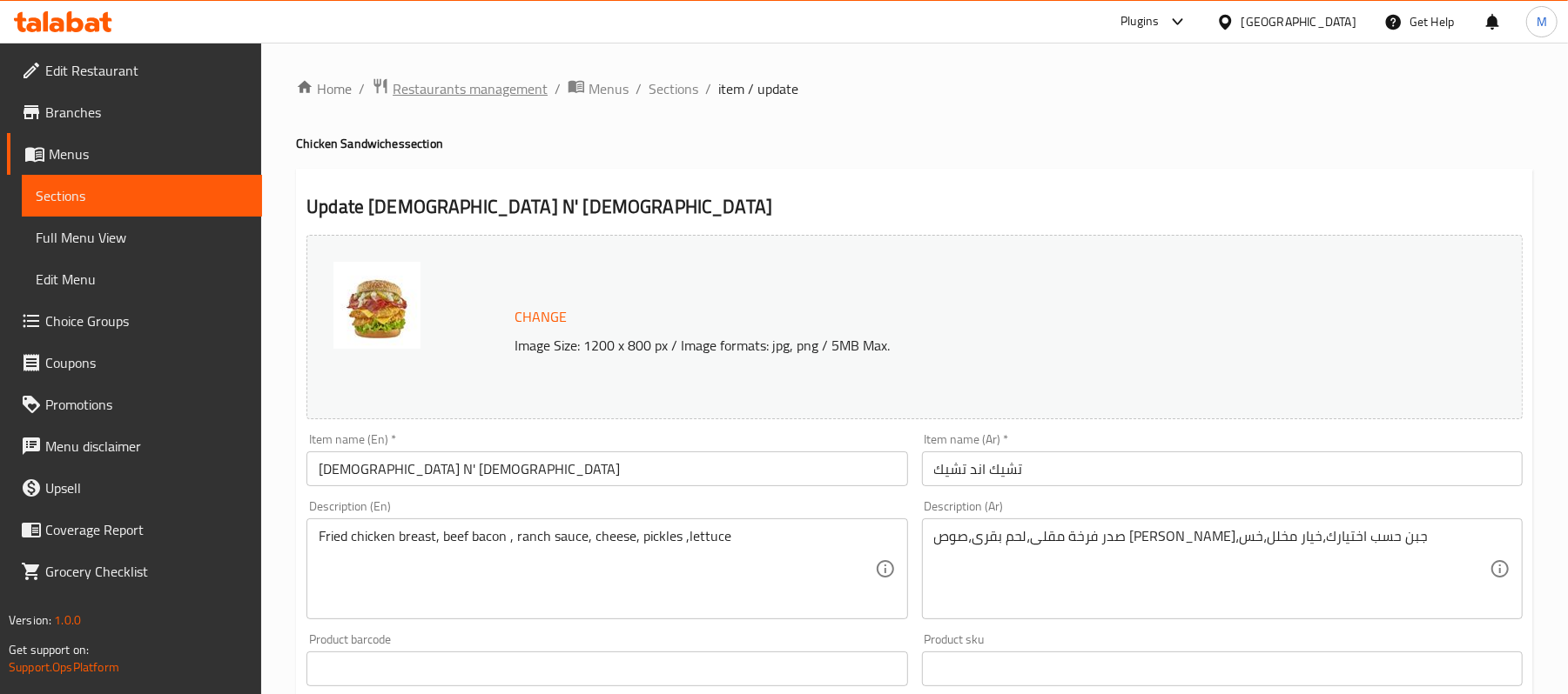
click at [444, 91] on span "Restaurants management" at bounding box center [471, 89] width 155 height 21
